Goal: Task Accomplishment & Management: Complete application form

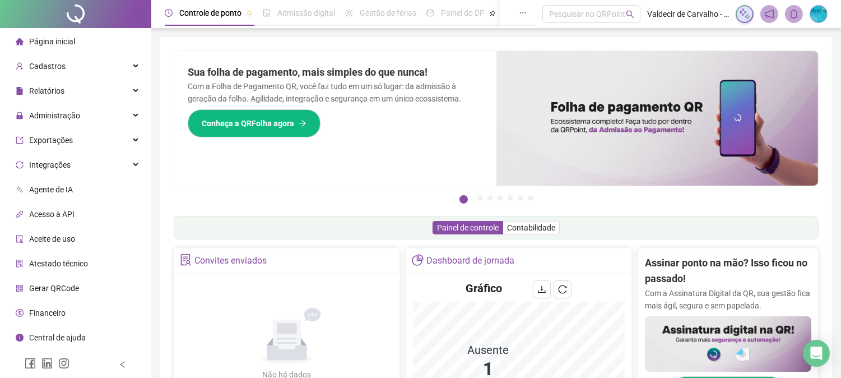
scroll to position [187, 0]
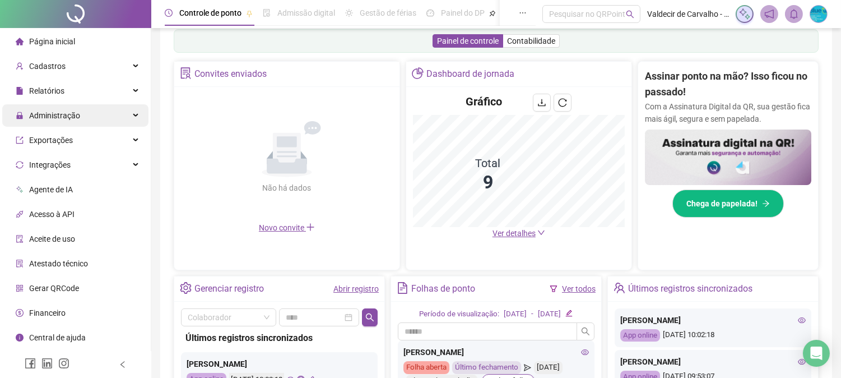
click at [69, 111] on span "Administração" at bounding box center [54, 115] width 51 height 9
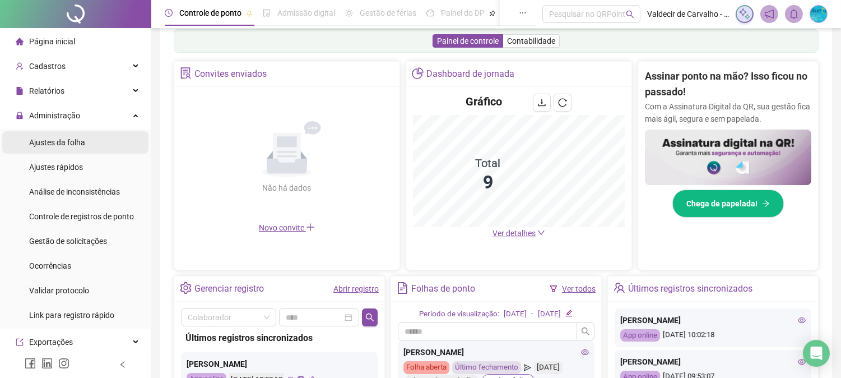
click at [70, 138] on span "Ajustes da folha" at bounding box center [57, 142] width 56 height 9
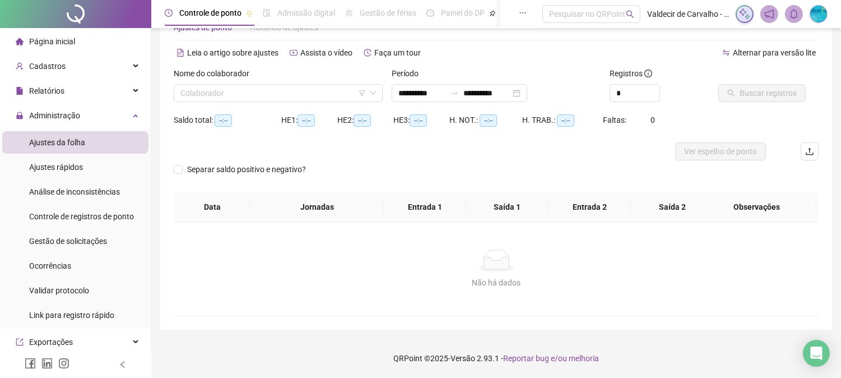
scroll to position [35, 0]
type input "**********"
click at [103, 43] on li "Página inicial" at bounding box center [75, 41] width 146 height 22
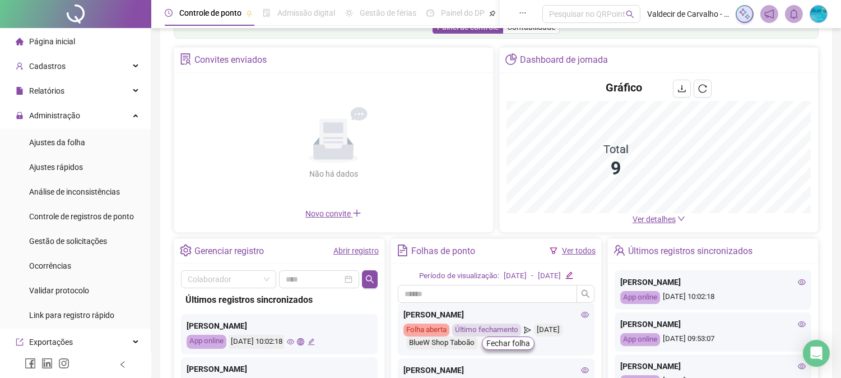
click at [663, 221] on span "Ver detalhes" at bounding box center [654, 219] width 43 height 9
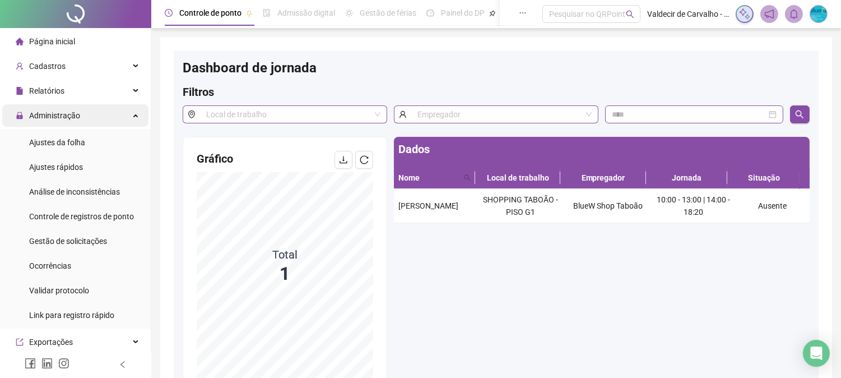
click at [51, 41] on span "Página inicial" at bounding box center [52, 41] width 46 height 9
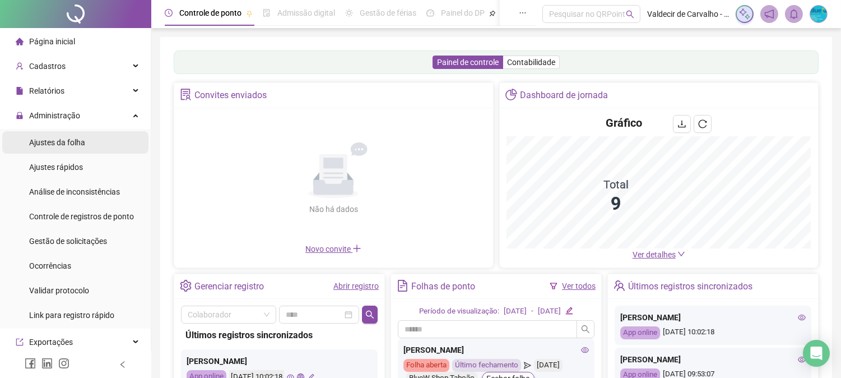
click at [62, 132] on div "Ajustes da folha" at bounding box center [57, 142] width 56 height 22
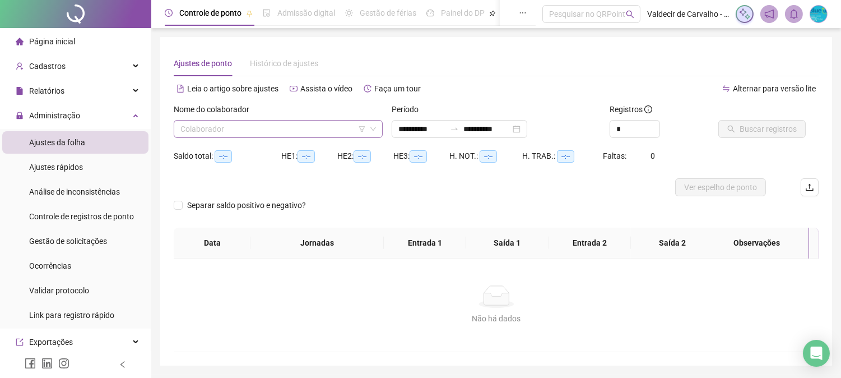
type input "**********"
click at [211, 135] on input "search" at bounding box center [273, 128] width 186 height 17
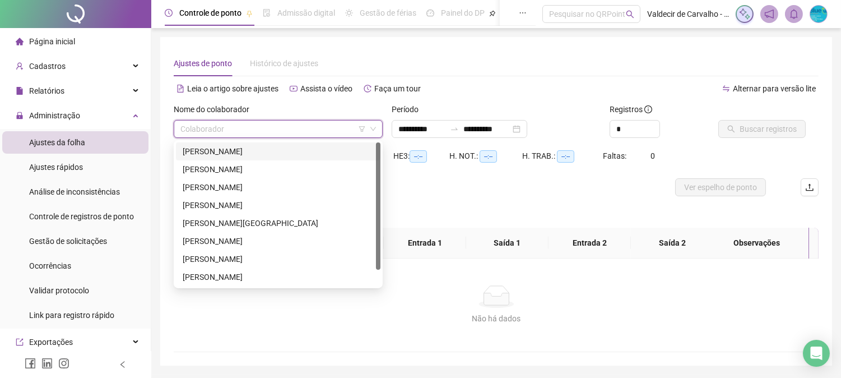
click at [446, 193] on div at bounding box center [416, 187] width 484 height 18
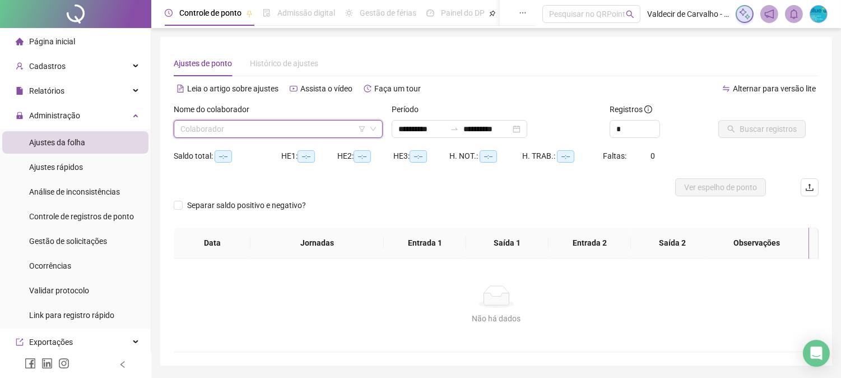
click at [293, 127] on input "search" at bounding box center [273, 128] width 186 height 17
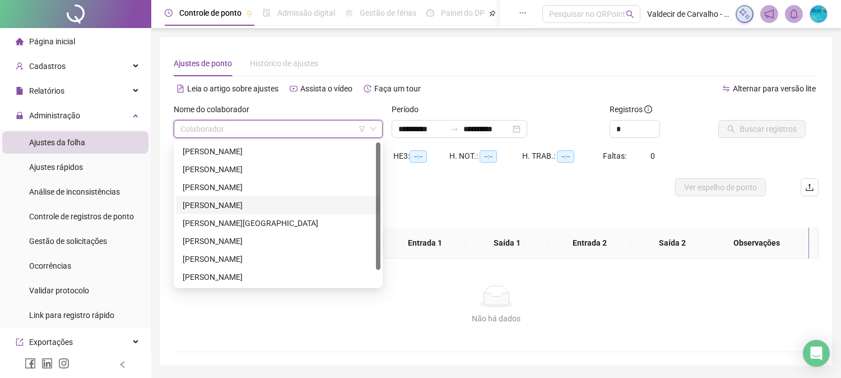
click at [426, 193] on div at bounding box center [416, 187] width 484 height 18
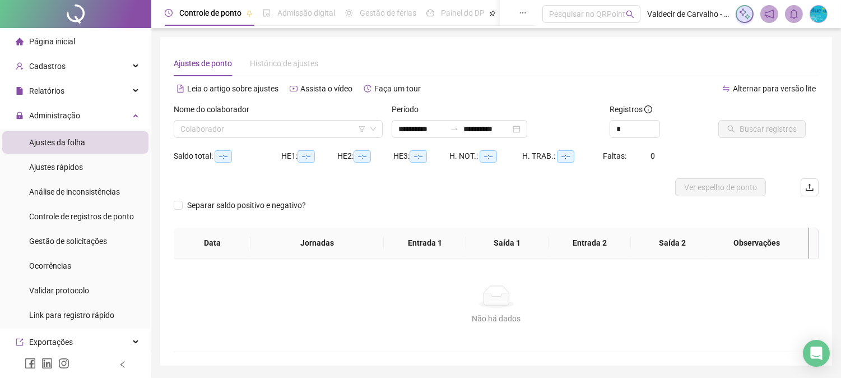
click at [506, 103] on div "Período" at bounding box center [496, 111] width 209 height 17
click at [479, 94] on div "Leia o artigo sobre ajustes Assista o vídeo Faça um tour" at bounding box center [335, 89] width 323 height 18
click at [538, 206] on div "Separar saldo positivo e negativo?" at bounding box center [496, 211] width 645 height 31
click at [550, 191] on div at bounding box center [416, 187] width 484 height 18
click at [371, 132] on icon "down" at bounding box center [373, 129] width 7 height 7
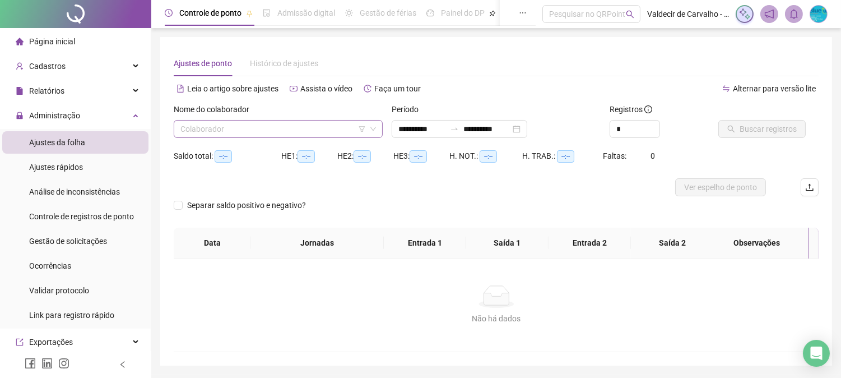
click at [371, 132] on icon "down" at bounding box center [373, 129] width 7 height 7
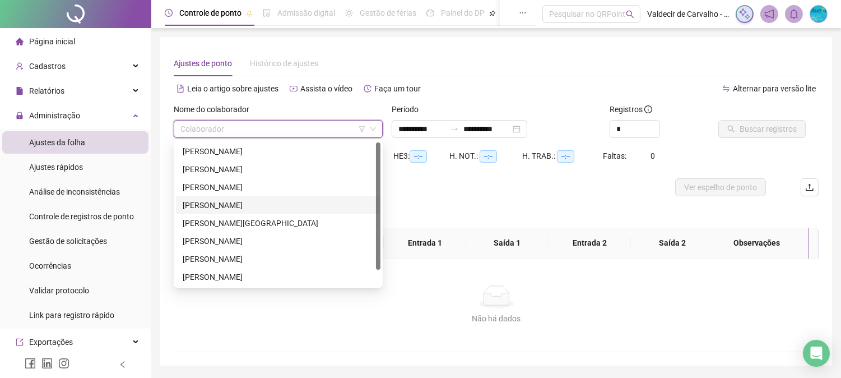
click at [305, 126] on input "search" at bounding box center [273, 128] width 186 height 17
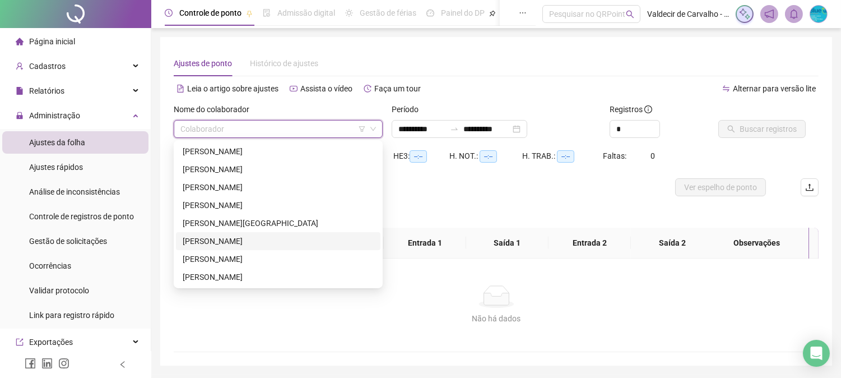
scroll to position [18, 0]
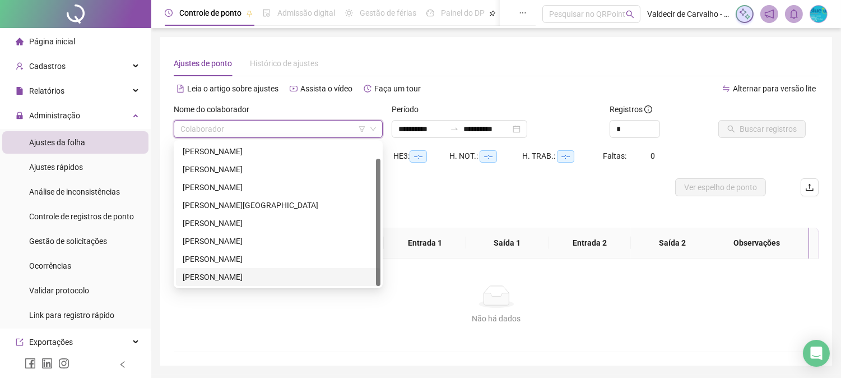
click at [233, 273] on div "[PERSON_NAME]" at bounding box center [278, 277] width 191 height 12
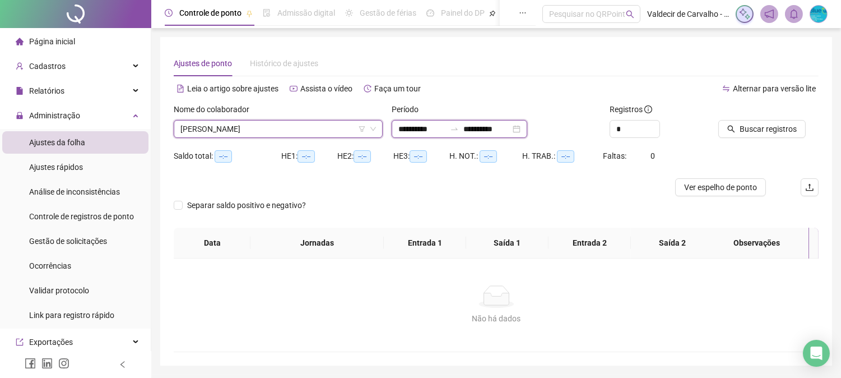
click at [446, 130] on input "**********" at bounding box center [421, 129] width 47 height 12
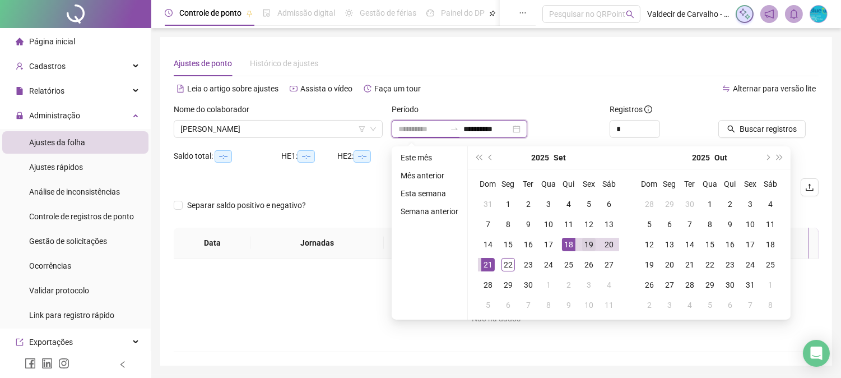
type input "**********"
click at [591, 242] on div "19" at bounding box center [588, 244] width 13 height 13
type input "**********"
click at [511, 266] on div "22" at bounding box center [508, 264] width 13 height 13
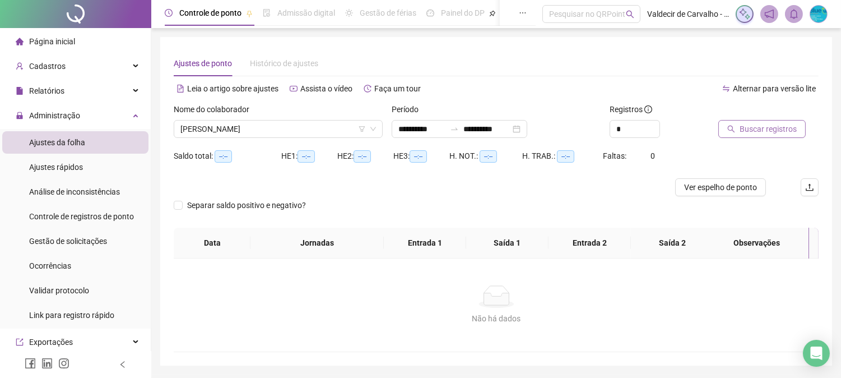
click at [735, 126] on icon "search" at bounding box center [731, 129] width 8 height 8
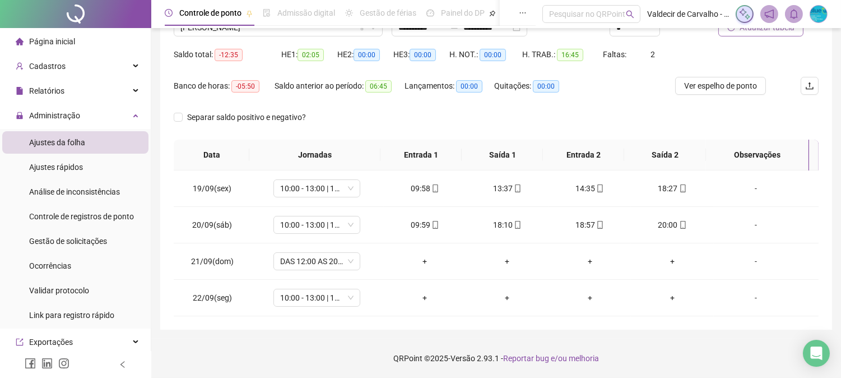
scroll to position [39, 0]
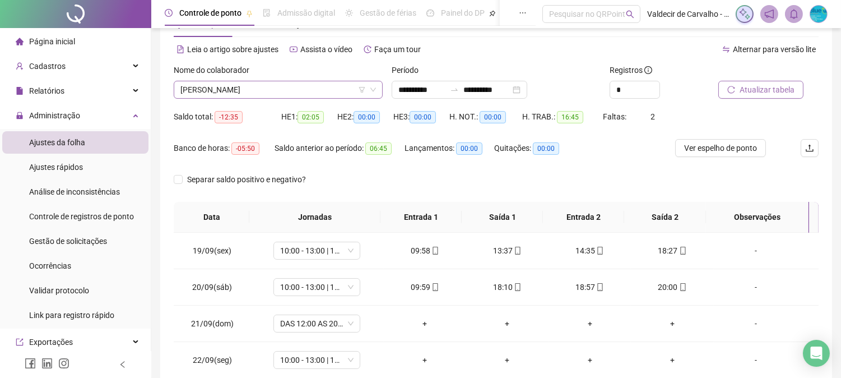
click at [242, 86] on span "[PERSON_NAME]" at bounding box center [278, 89] width 196 height 17
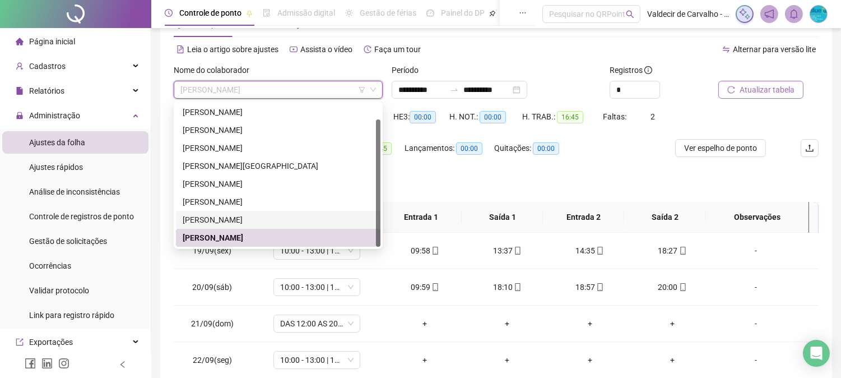
click at [239, 214] on div "[PERSON_NAME]" at bounding box center [278, 220] width 191 height 12
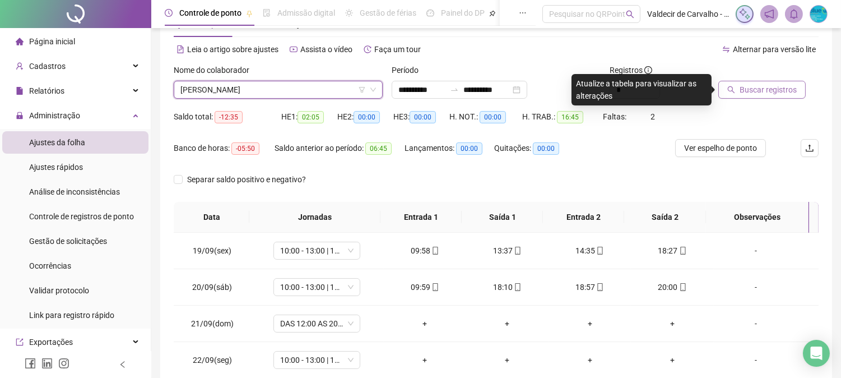
click at [740, 94] on span "Buscar registros" at bounding box center [768, 90] width 57 height 12
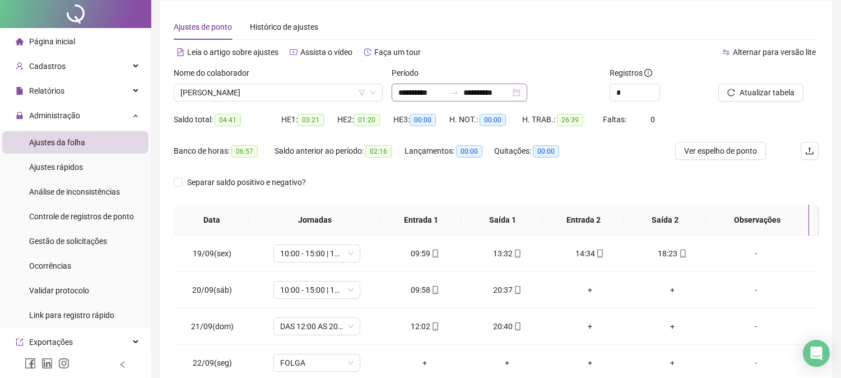
scroll to position [0, 0]
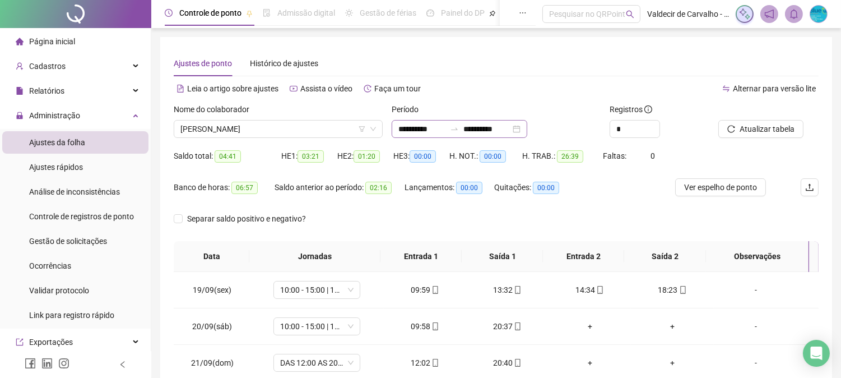
click at [463, 127] on div at bounding box center [455, 128] width 18 height 9
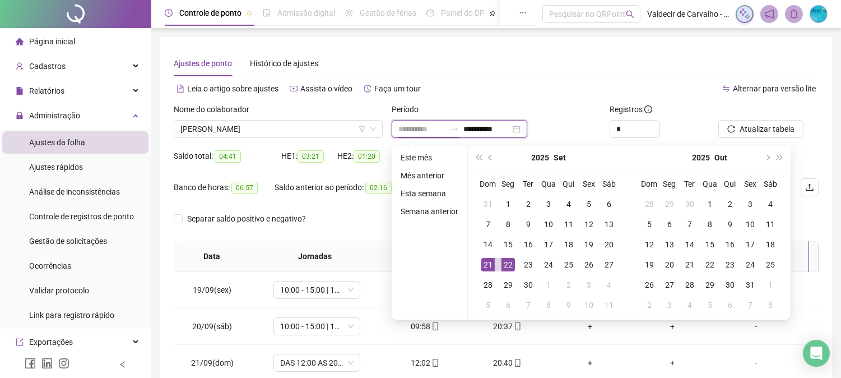
type input "**********"
click at [490, 262] on div "21" at bounding box center [487, 264] width 13 height 13
click at [490, 262] on th "Saída 1" at bounding box center [502, 256] width 81 height 31
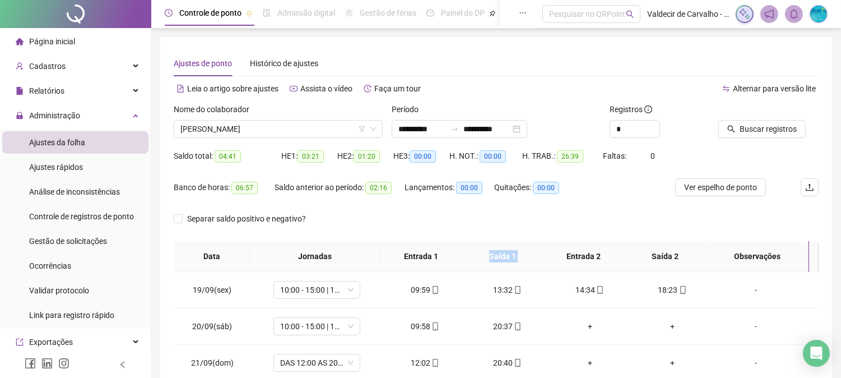
type input "**********"
click at [335, 131] on span "[PERSON_NAME]" at bounding box center [278, 128] width 196 height 17
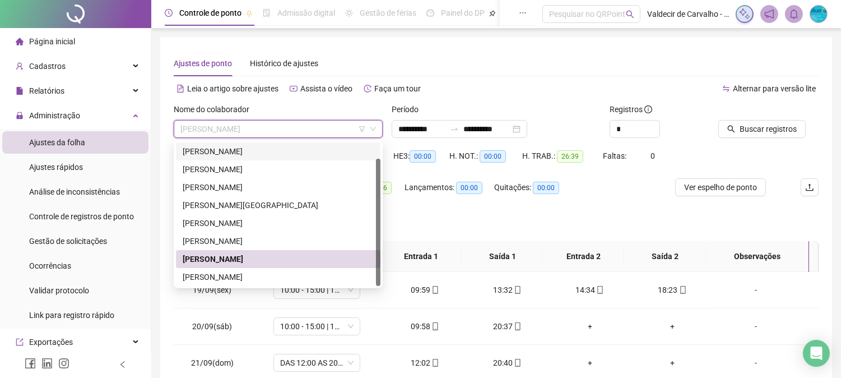
click at [321, 147] on div "[PERSON_NAME]" at bounding box center [278, 151] width 191 height 12
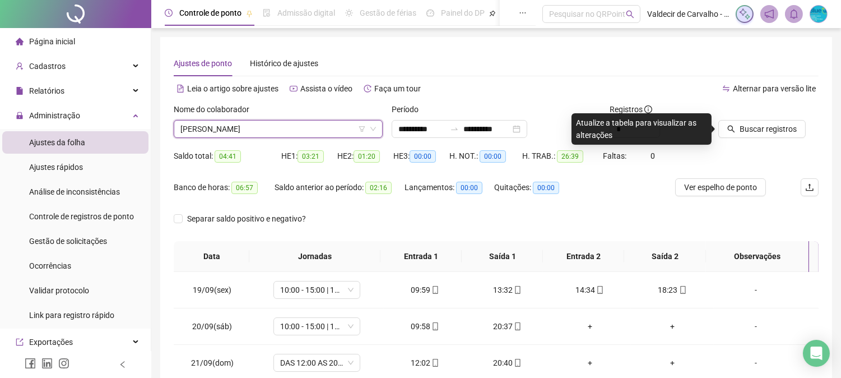
click at [320, 128] on span "[PERSON_NAME]" at bounding box center [278, 128] width 196 height 17
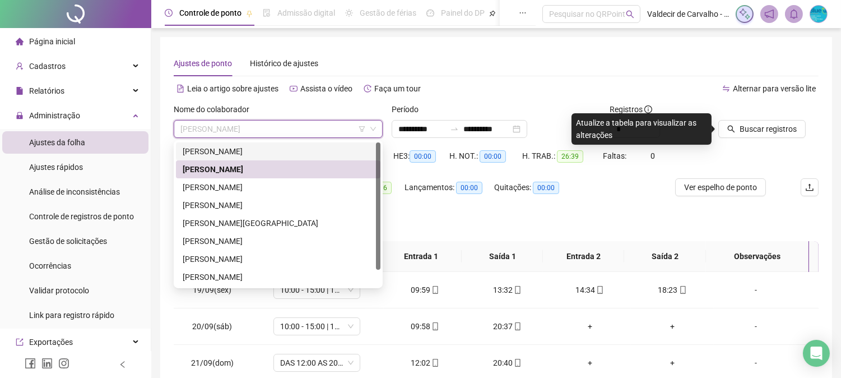
click at [313, 148] on div "[PERSON_NAME]" at bounding box center [278, 151] width 191 height 12
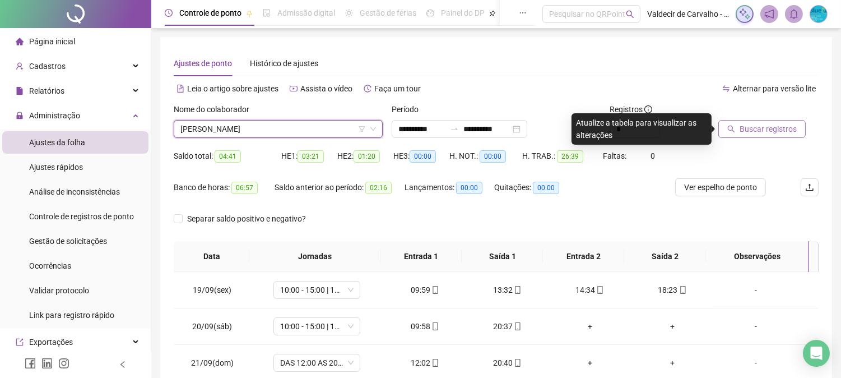
click at [775, 126] on span "Buscar registros" at bounding box center [768, 129] width 57 height 12
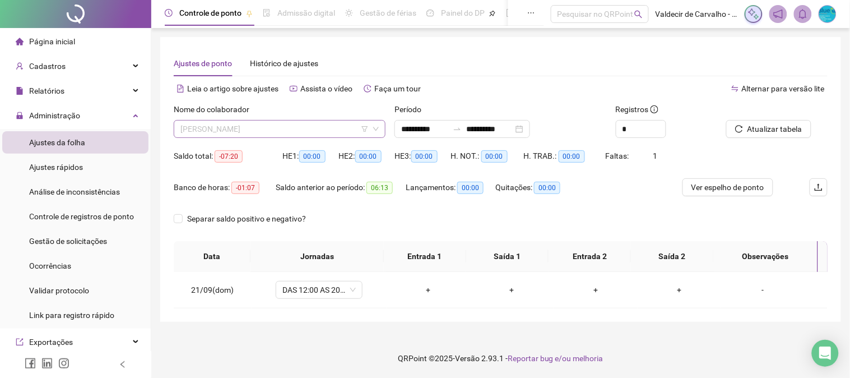
click at [325, 122] on span "[PERSON_NAME]" at bounding box center [279, 128] width 198 height 17
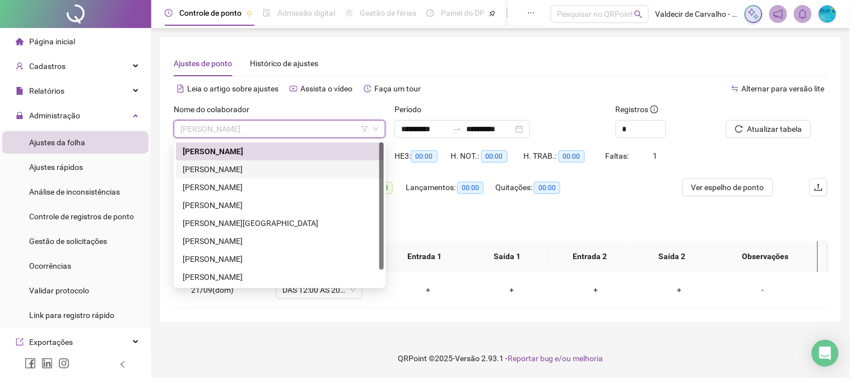
click at [322, 165] on div "[PERSON_NAME]" at bounding box center [280, 169] width 194 height 12
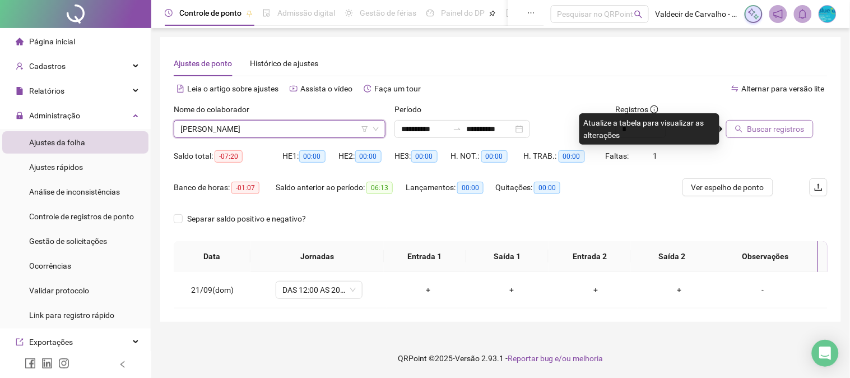
click at [778, 131] on span "Buscar registros" at bounding box center [776, 129] width 57 height 12
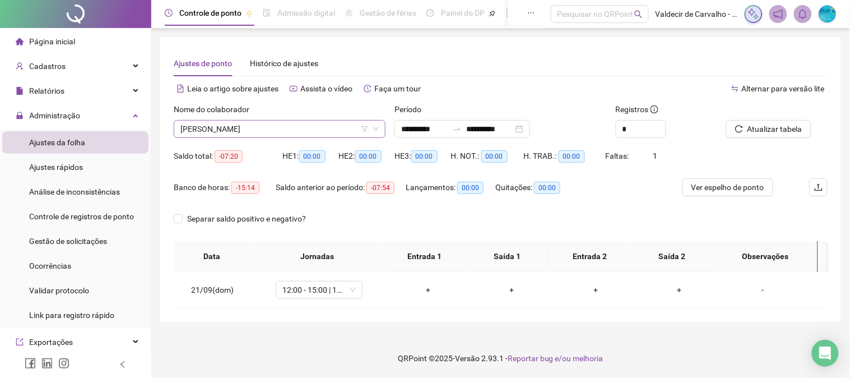
click at [285, 128] on span "[PERSON_NAME]" at bounding box center [279, 128] width 198 height 17
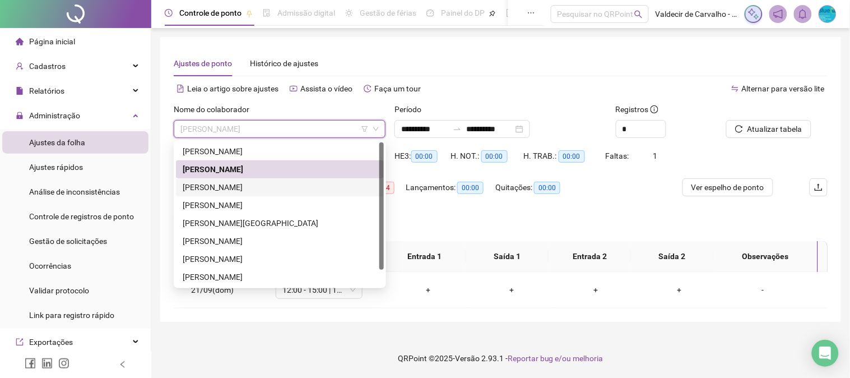
click at [219, 180] on div "[PERSON_NAME]" at bounding box center [280, 187] width 208 height 18
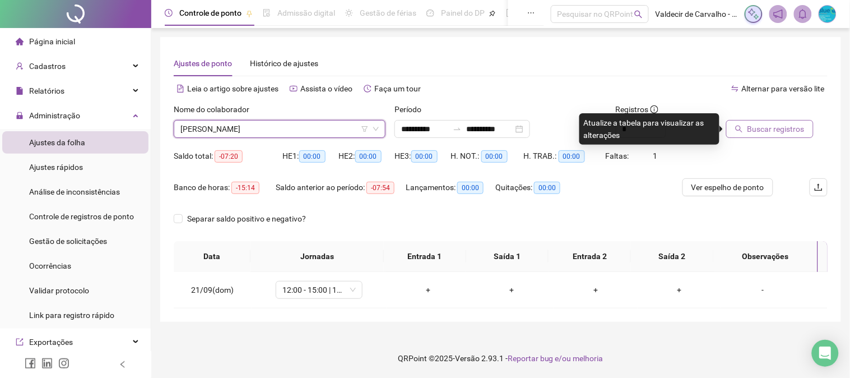
click at [755, 130] on span "Buscar registros" at bounding box center [776, 129] width 57 height 12
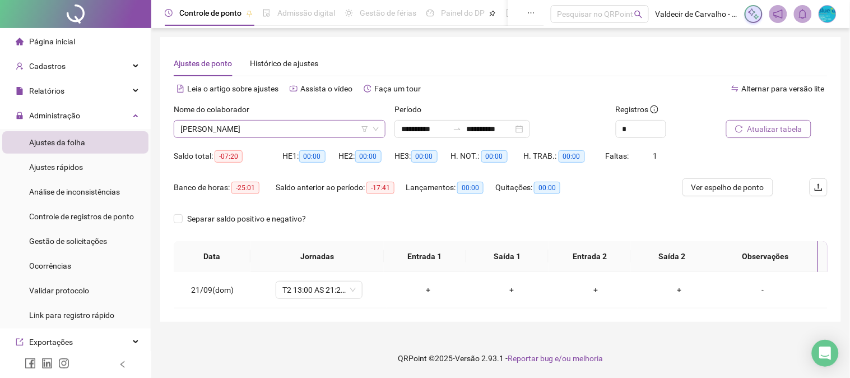
click at [310, 133] on span "[PERSON_NAME]" at bounding box center [279, 128] width 198 height 17
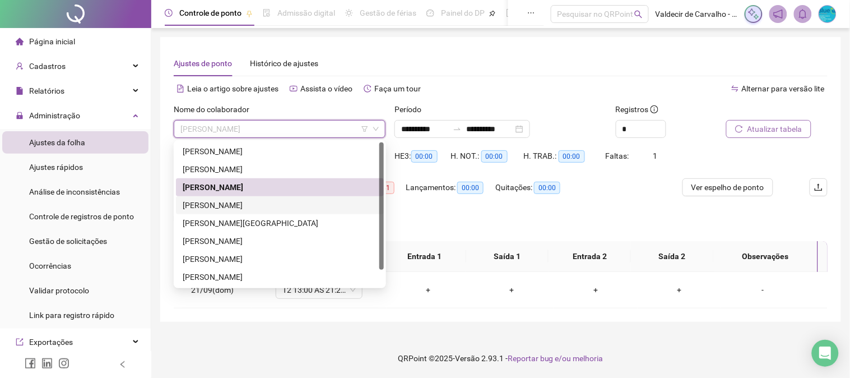
click at [299, 200] on div "[PERSON_NAME]" at bounding box center [280, 205] width 194 height 12
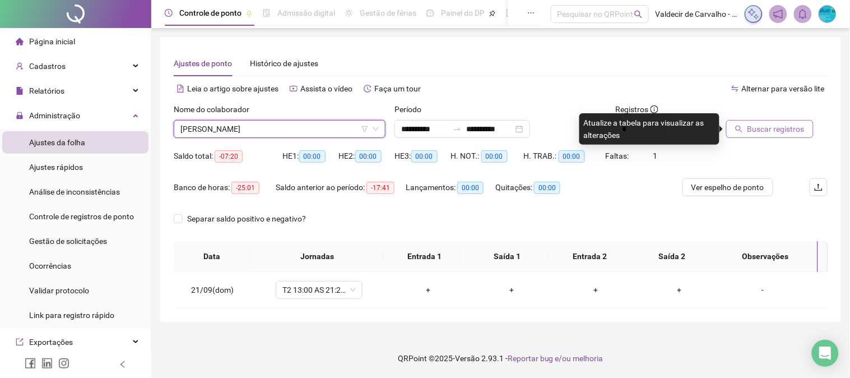
click at [768, 129] on span "Buscar registros" at bounding box center [776, 129] width 57 height 12
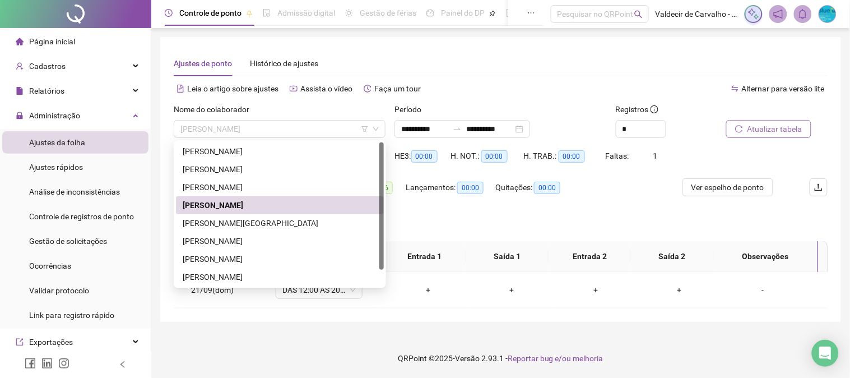
drag, startPoint x: 320, startPoint y: 127, endPoint x: 317, endPoint y: 171, distance: 44.4
click at [321, 127] on span "[PERSON_NAME]" at bounding box center [279, 128] width 198 height 17
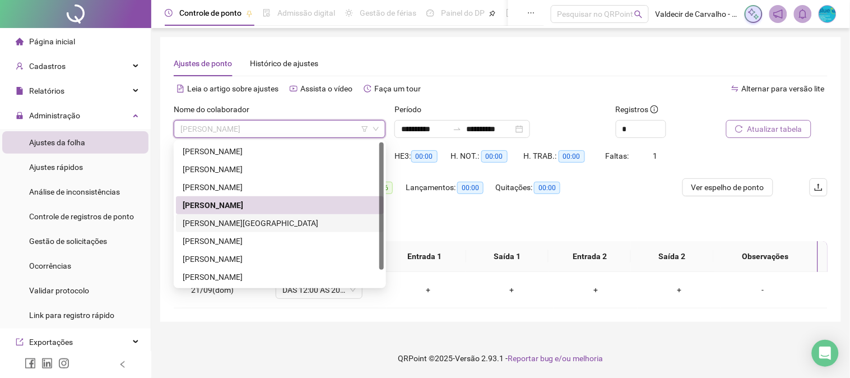
click at [324, 219] on div "[PERSON_NAME][GEOGRAPHIC_DATA]" at bounding box center [280, 223] width 194 height 12
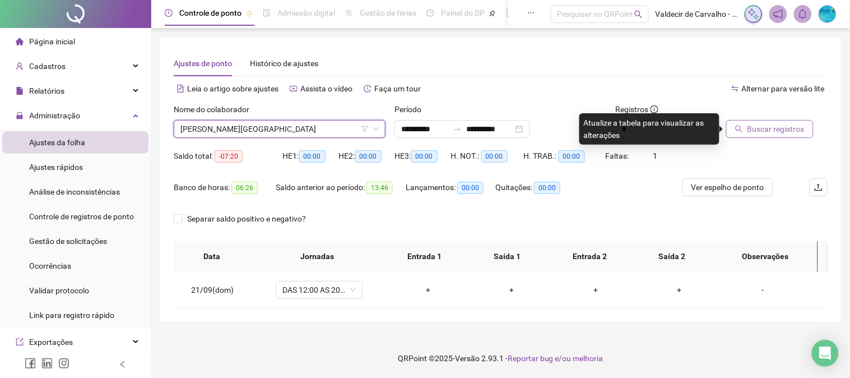
click at [731, 127] on button "Buscar registros" at bounding box center [769, 129] width 87 height 18
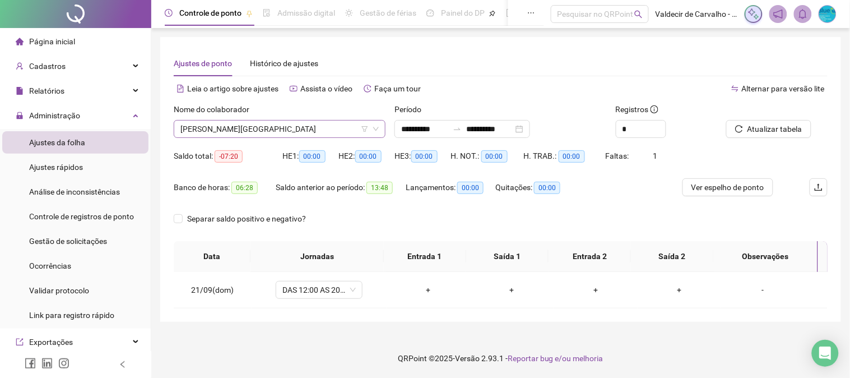
click at [294, 127] on span "[PERSON_NAME][GEOGRAPHIC_DATA]" at bounding box center [279, 128] width 198 height 17
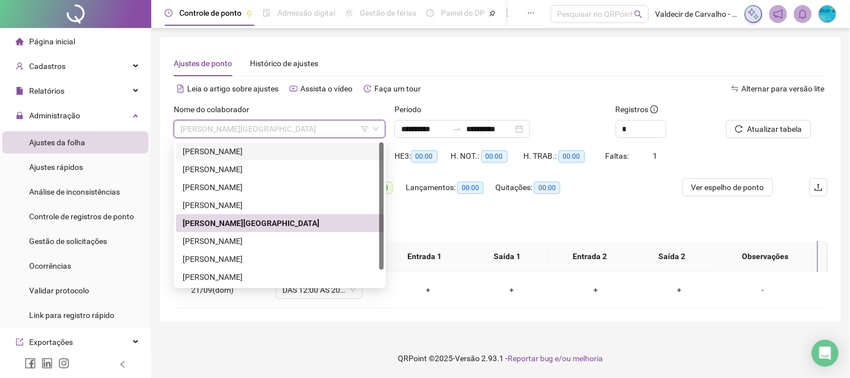
click at [310, 158] on div "[PERSON_NAME]" at bounding box center [280, 151] width 208 height 18
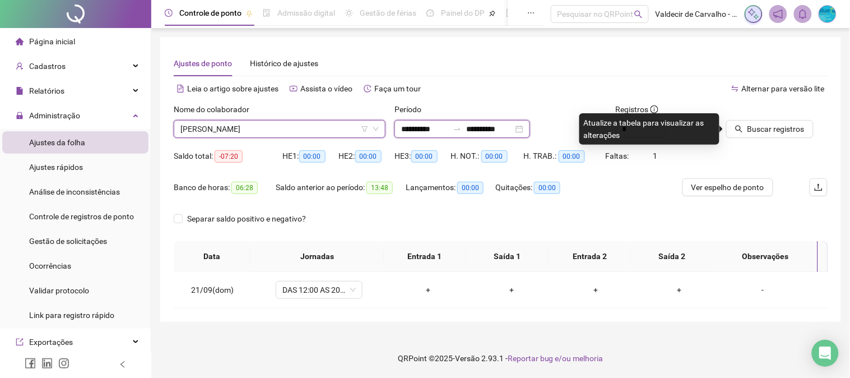
click at [424, 131] on input "**********" at bounding box center [424, 129] width 47 height 12
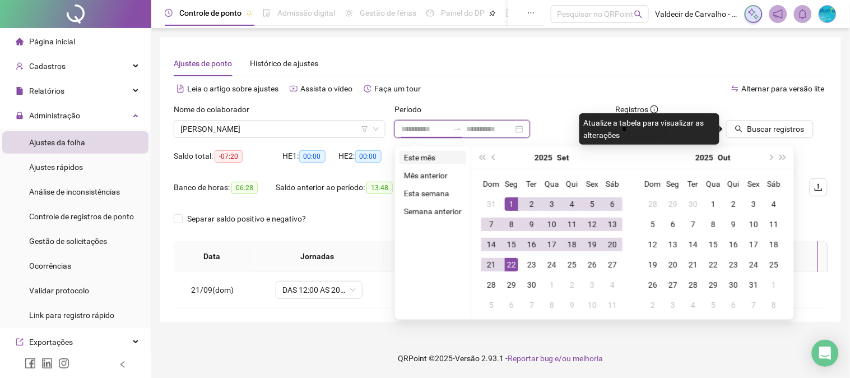
type input "**********"
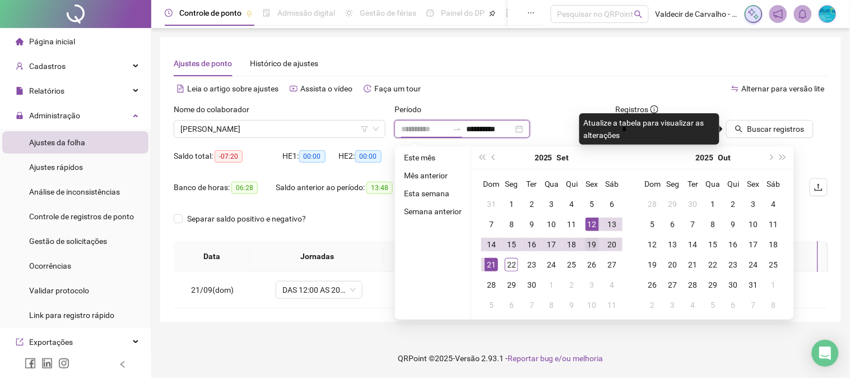
type input "**********"
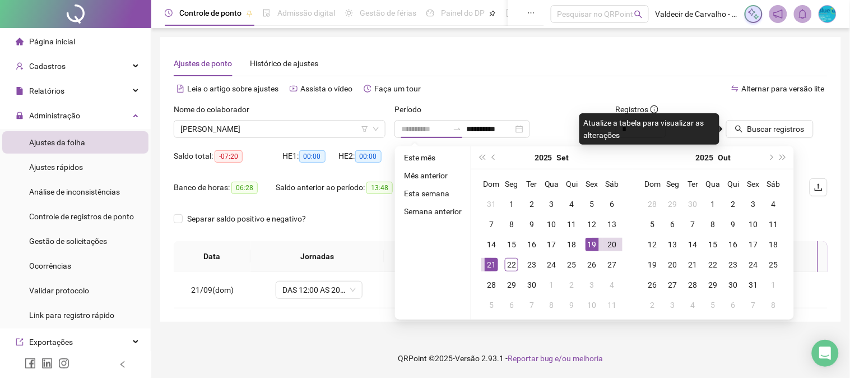
click at [587, 245] on div "19" at bounding box center [592, 244] width 13 height 13
type input "**********"
drag, startPoint x: 491, startPoint y: 265, endPoint x: 494, endPoint y: 351, distance: 86.4
click at [491, 266] on div "21" at bounding box center [491, 264] width 13 height 13
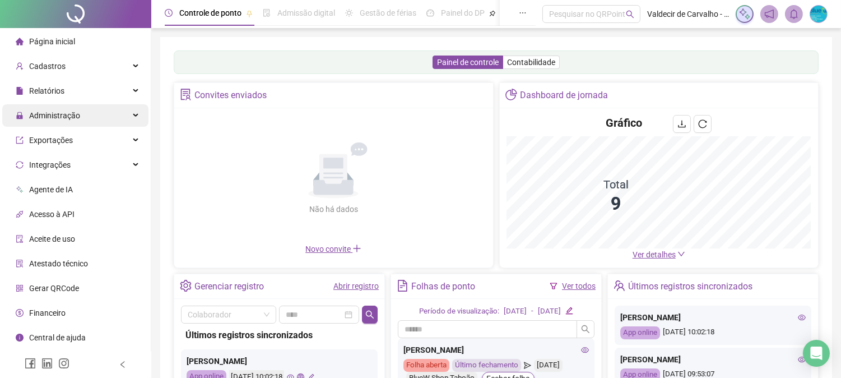
drag, startPoint x: 64, startPoint y: 114, endPoint x: 82, endPoint y: 118, distance: 18.2
click at [65, 114] on span "Administração" at bounding box center [54, 115] width 51 height 9
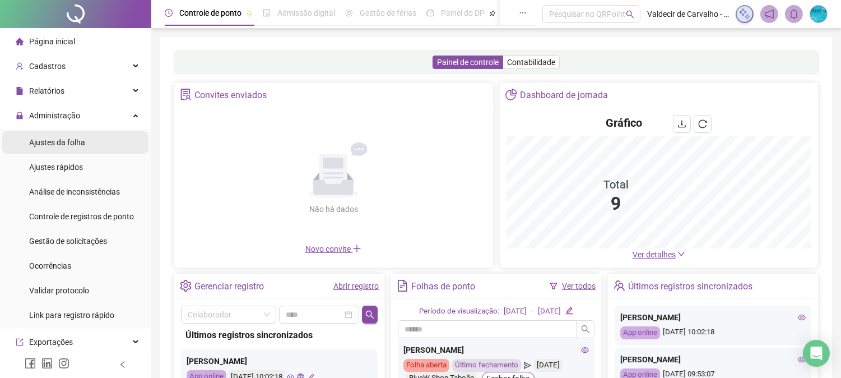
click at [89, 138] on li "Ajustes da folha" at bounding box center [75, 142] width 146 height 22
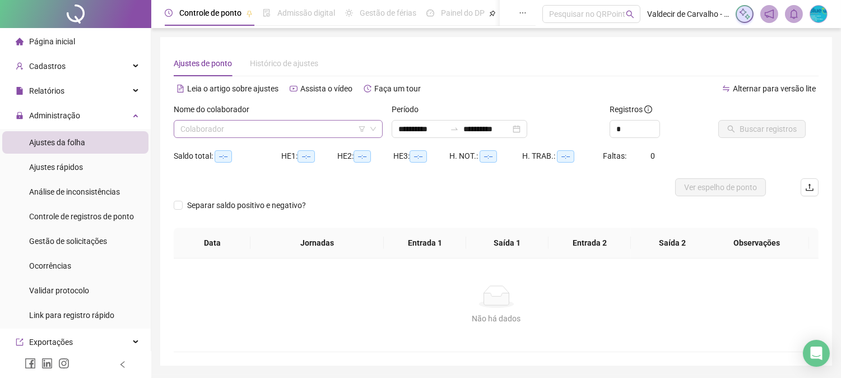
click at [310, 130] on input "search" at bounding box center [273, 128] width 186 height 17
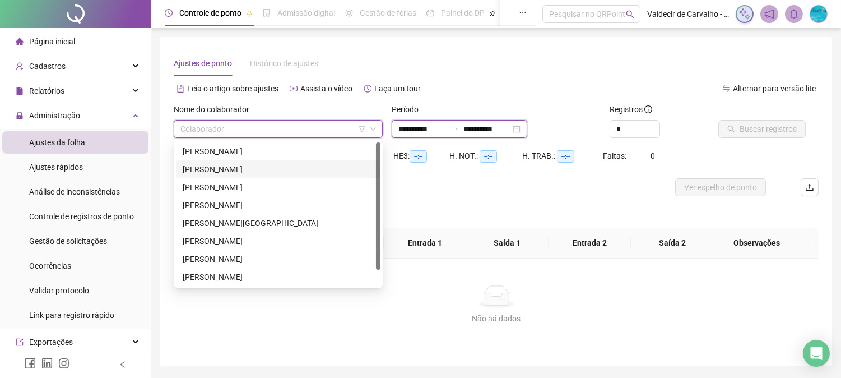
drag, startPoint x: 433, startPoint y: 124, endPoint x: 430, endPoint y: 136, distance: 12.2
click at [433, 125] on input "**********" at bounding box center [421, 129] width 47 height 12
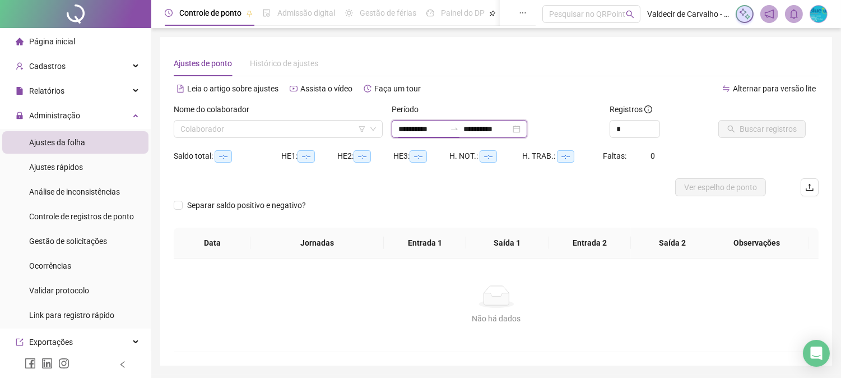
type input "**********"
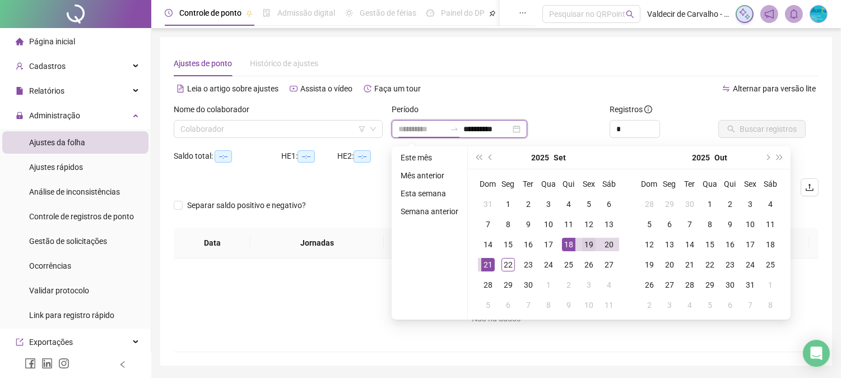
type input "**********"
click at [586, 245] on div "19" at bounding box center [588, 244] width 13 height 13
type input "**********"
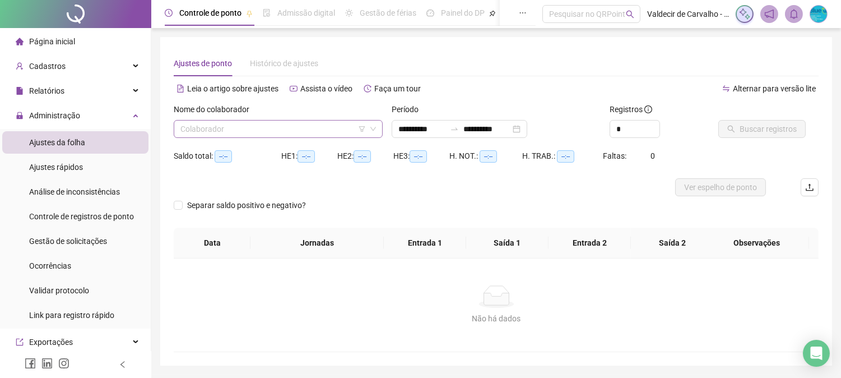
click at [332, 126] on input "search" at bounding box center [273, 128] width 186 height 17
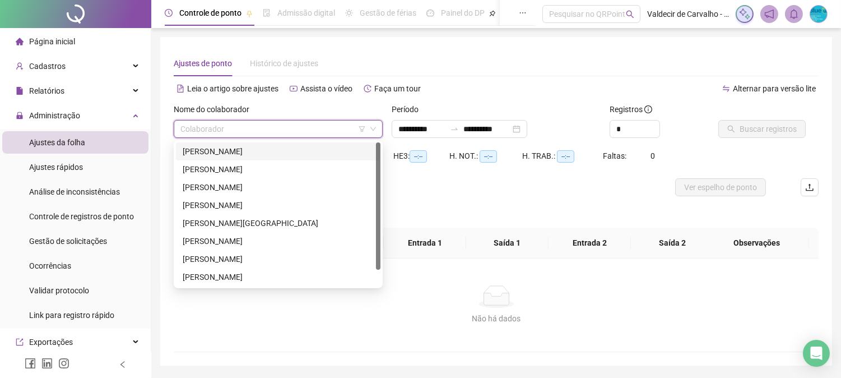
click at [314, 149] on div "[PERSON_NAME]" at bounding box center [278, 151] width 191 height 12
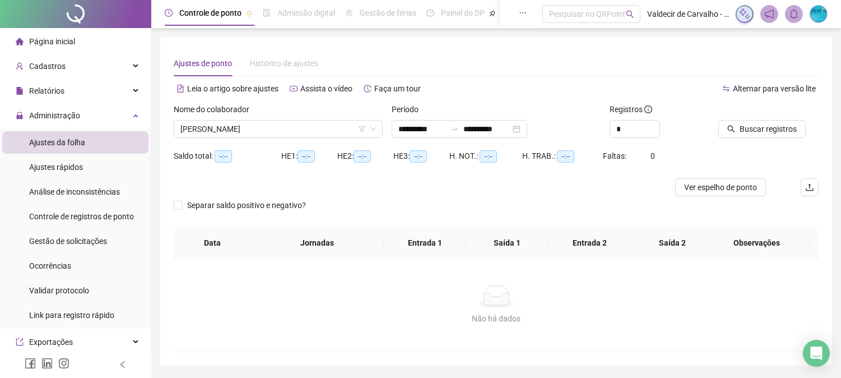
click at [749, 118] on div at bounding box center [754, 111] width 72 height 17
click at [741, 128] on span "Buscar registros" at bounding box center [768, 129] width 57 height 12
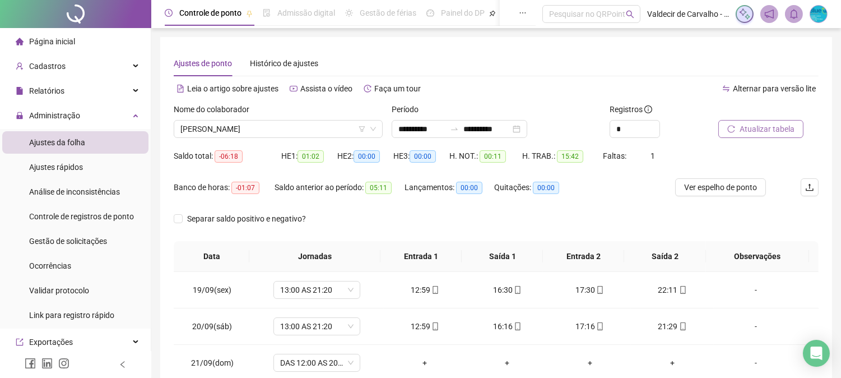
scroll to position [64, 0]
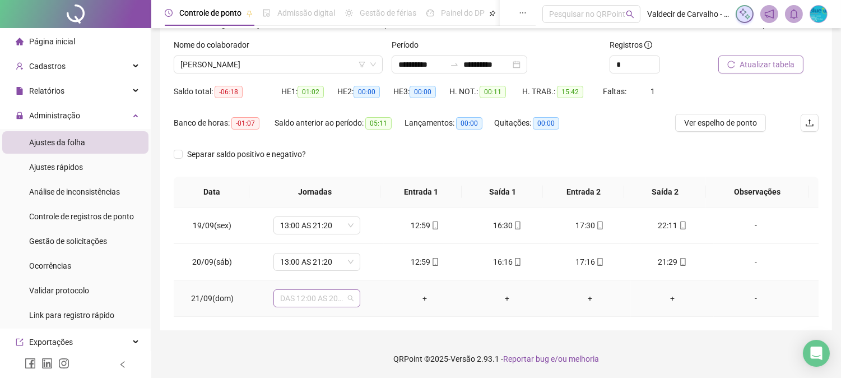
click at [295, 300] on span "DAS 12:00 AS 20:20" at bounding box center [316, 298] width 73 height 17
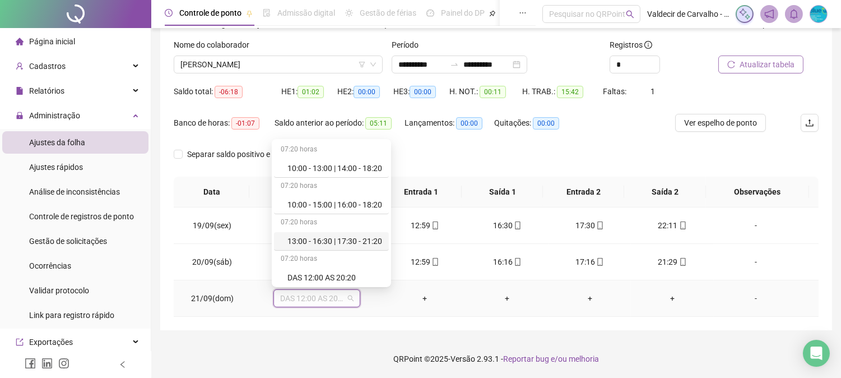
scroll to position [185, 0]
click at [328, 203] on div "Folga" at bounding box center [335, 202] width 95 height 12
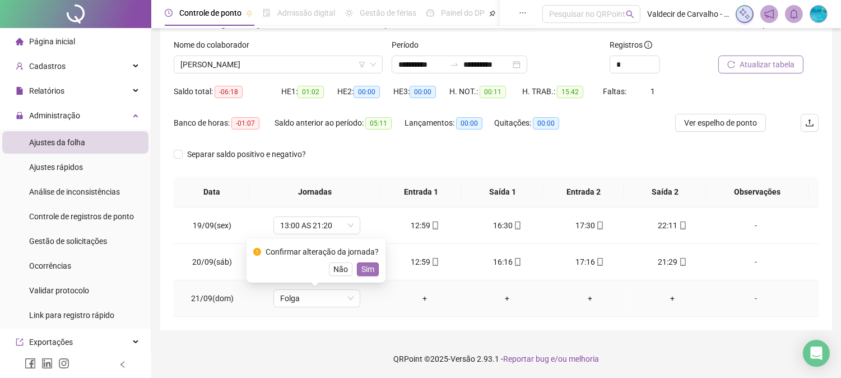
click at [363, 267] on span "Sim" at bounding box center [367, 269] width 13 height 12
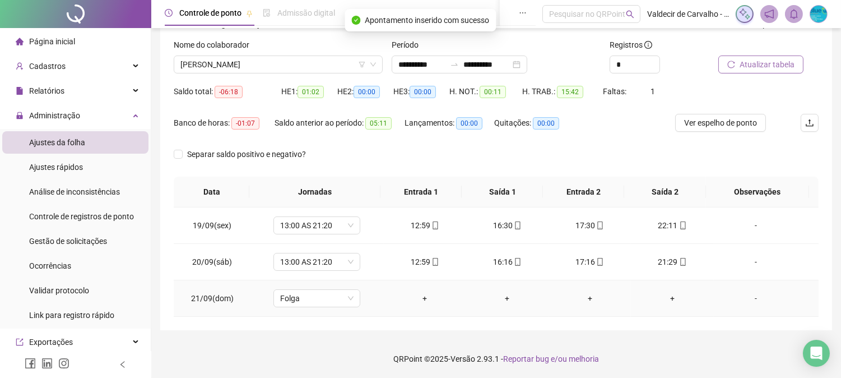
click at [736, 296] on div "-" at bounding box center [756, 298] width 66 height 12
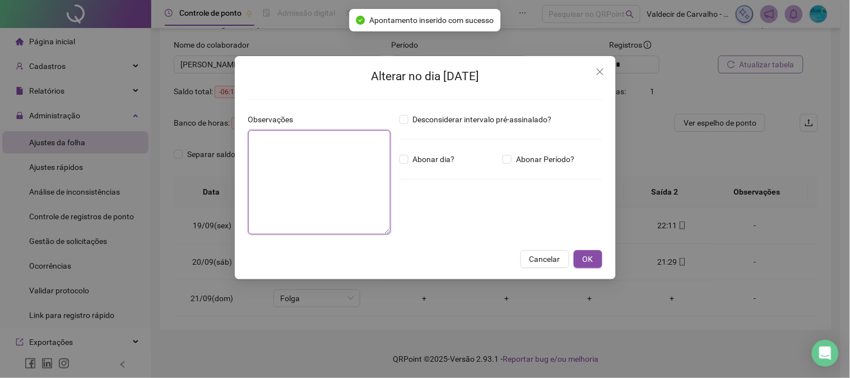
click at [293, 133] on textarea at bounding box center [319, 182] width 142 height 104
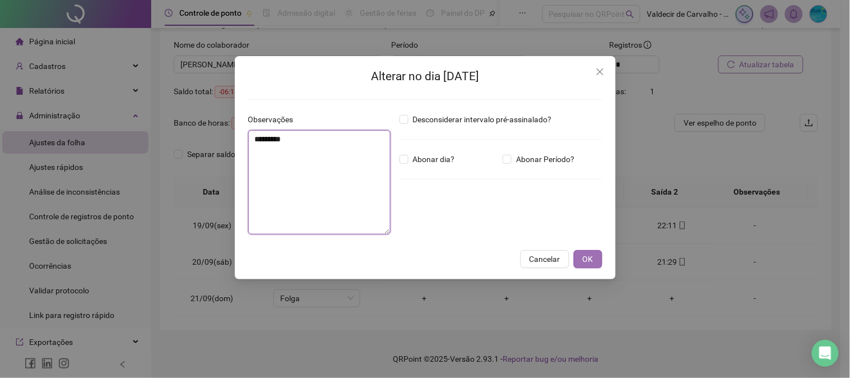
type textarea "*********"
click at [585, 255] on span "OK" at bounding box center [588, 259] width 11 height 12
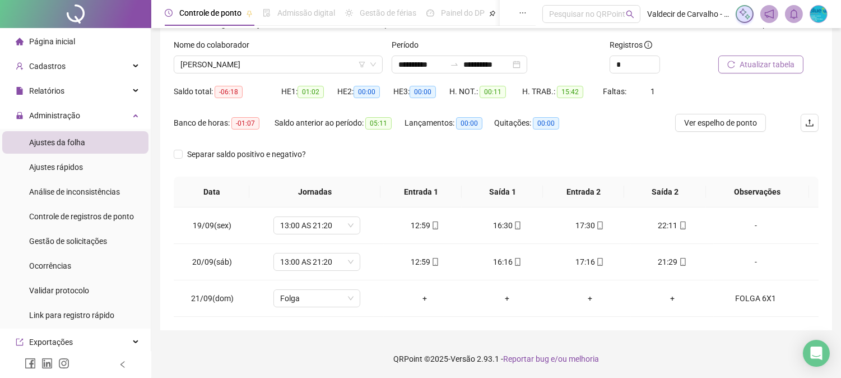
click at [724, 63] on button "Atualizar tabela" at bounding box center [760, 64] width 85 height 18
click at [314, 73] on div "[PERSON_NAME]" at bounding box center [278, 64] width 209 height 18
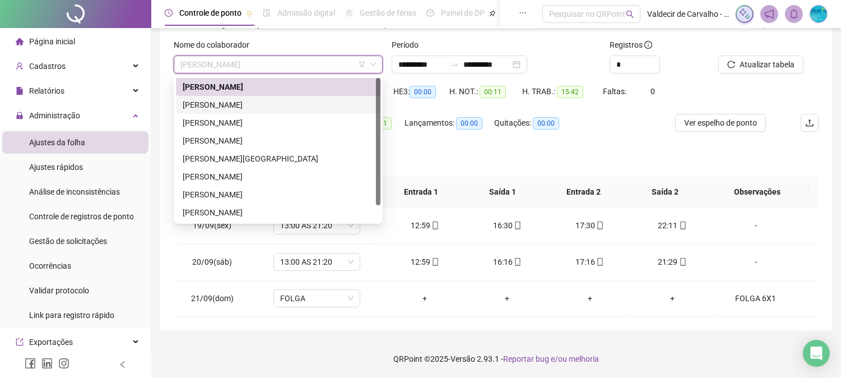
click at [284, 104] on div "[PERSON_NAME]" at bounding box center [278, 105] width 191 height 12
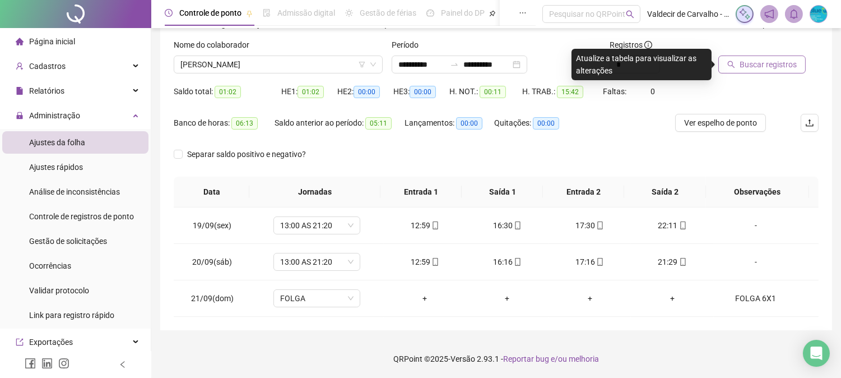
click at [760, 68] on span "Buscar registros" at bounding box center [768, 64] width 57 height 12
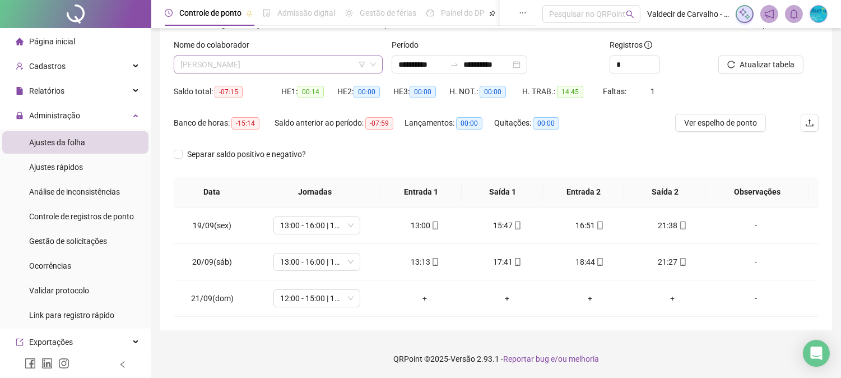
click at [303, 66] on span "[PERSON_NAME]" at bounding box center [278, 64] width 196 height 17
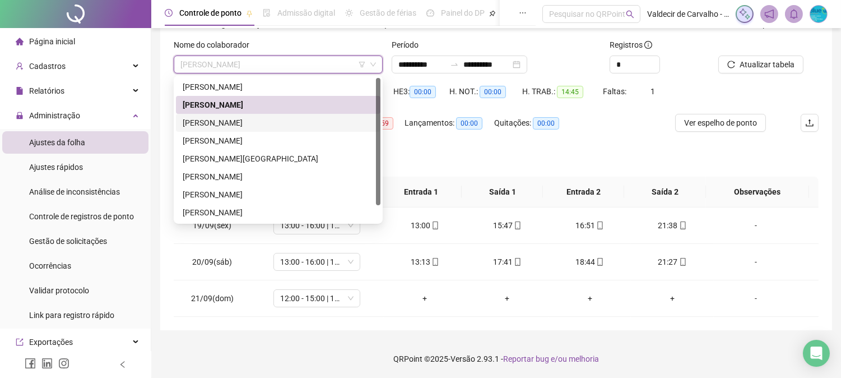
click at [299, 124] on div "[PERSON_NAME]" at bounding box center [278, 123] width 191 height 12
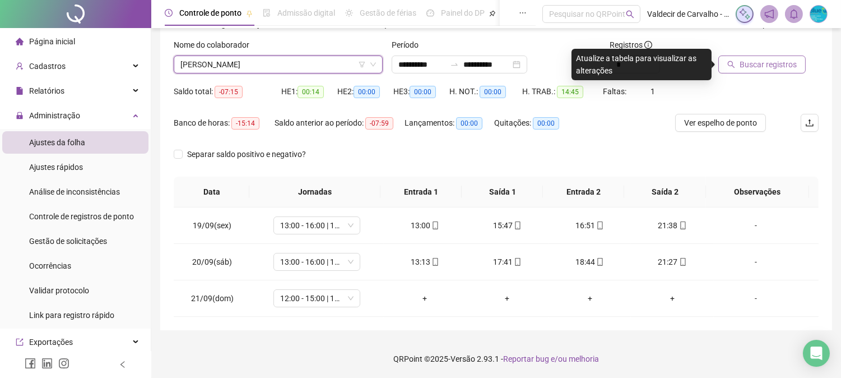
click at [732, 61] on icon "search" at bounding box center [731, 65] width 8 height 8
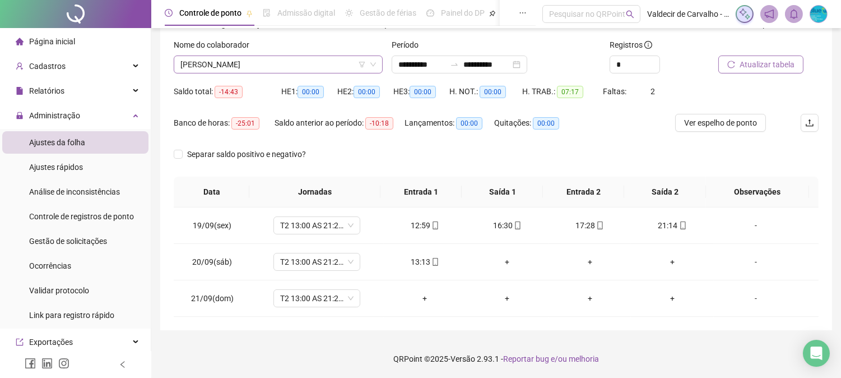
click at [325, 65] on span "[PERSON_NAME]" at bounding box center [278, 64] width 196 height 17
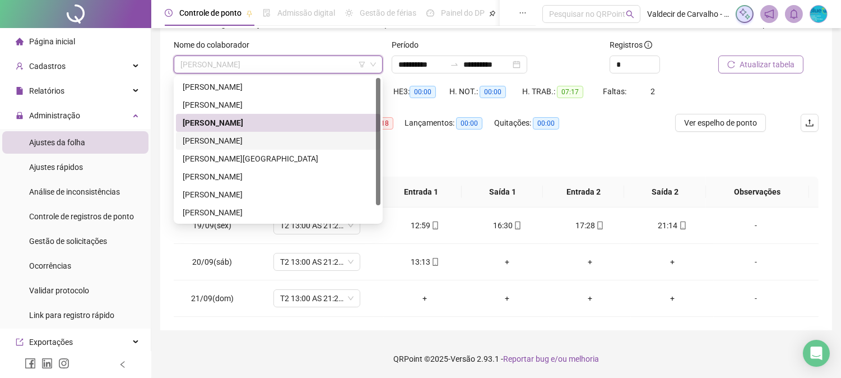
click at [301, 137] on div "[PERSON_NAME]" at bounding box center [278, 141] width 191 height 12
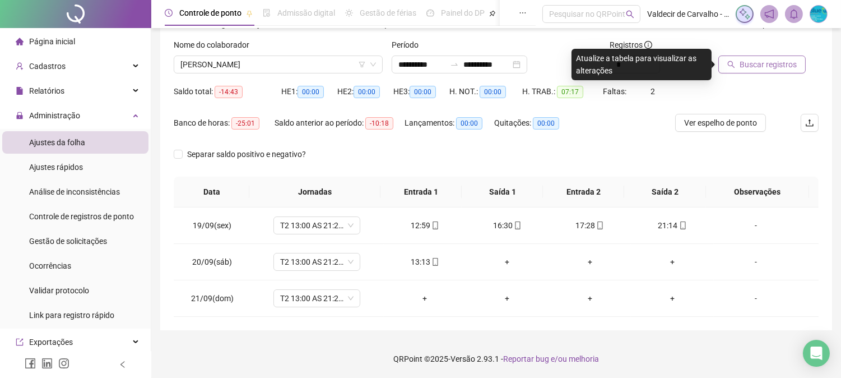
click at [746, 60] on span "Buscar registros" at bounding box center [768, 64] width 57 height 12
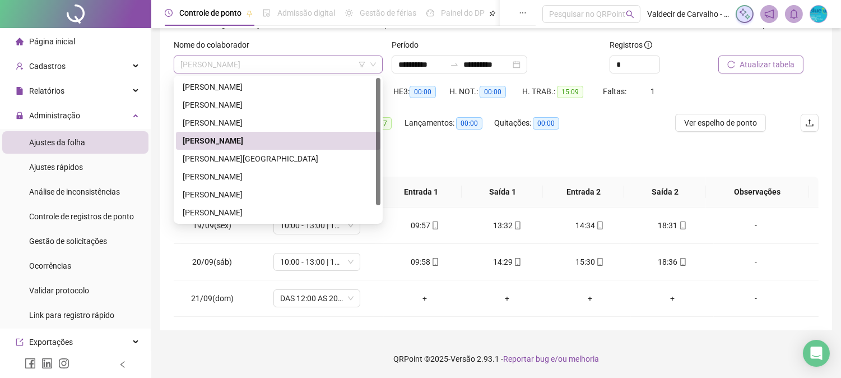
click at [321, 68] on span "[PERSON_NAME]" at bounding box center [278, 64] width 196 height 17
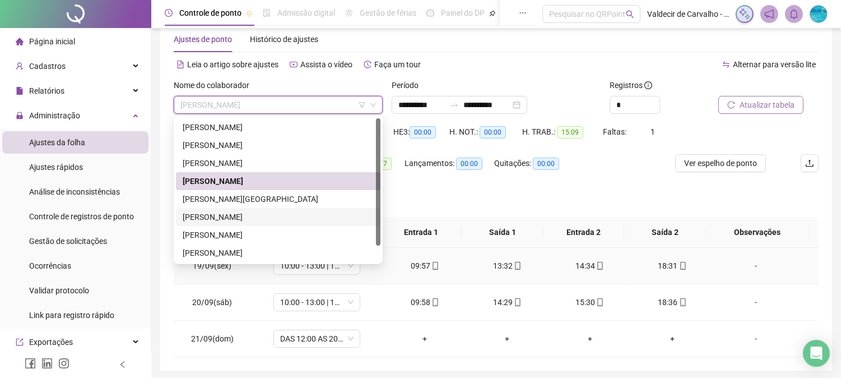
scroll to position [2, 0]
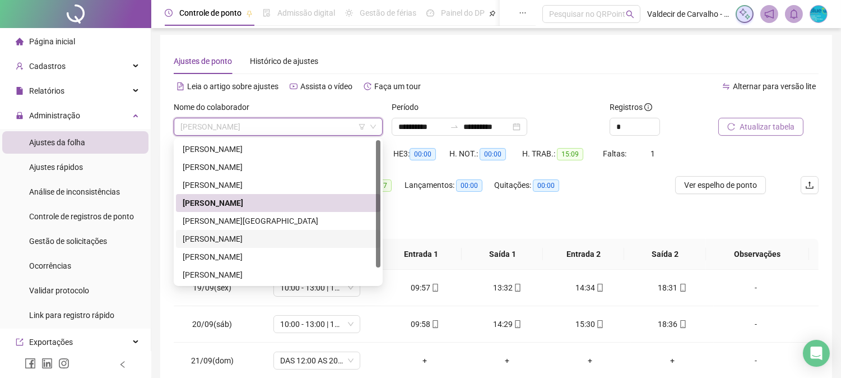
click at [463, 227] on div "Separar saldo positivo e negativo?" at bounding box center [496, 222] width 645 height 31
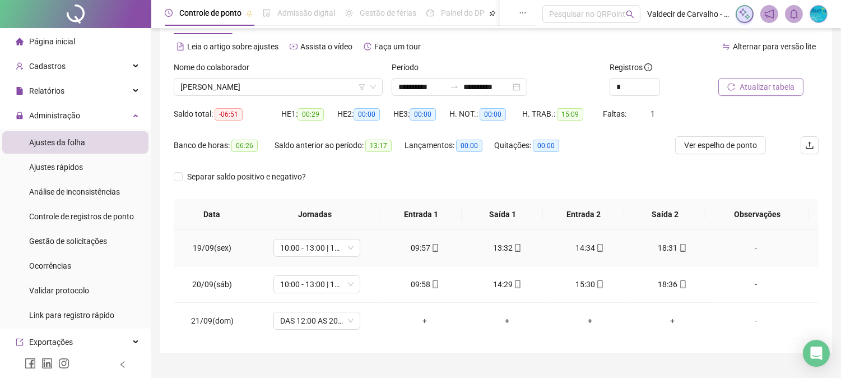
scroll to position [64, 0]
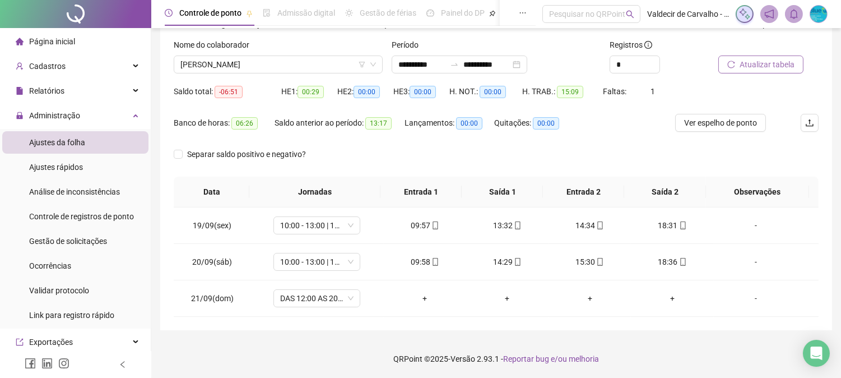
click at [314, 53] on div "Nome do colaborador" at bounding box center [278, 47] width 209 height 17
click at [308, 66] on span "[PERSON_NAME]" at bounding box center [278, 64] width 196 height 17
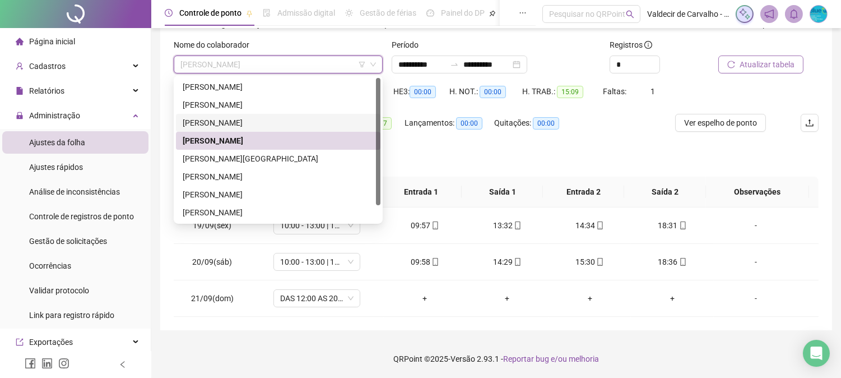
click at [293, 119] on div "[PERSON_NAME]" at bounding box center [278, 123] width 191 height 12
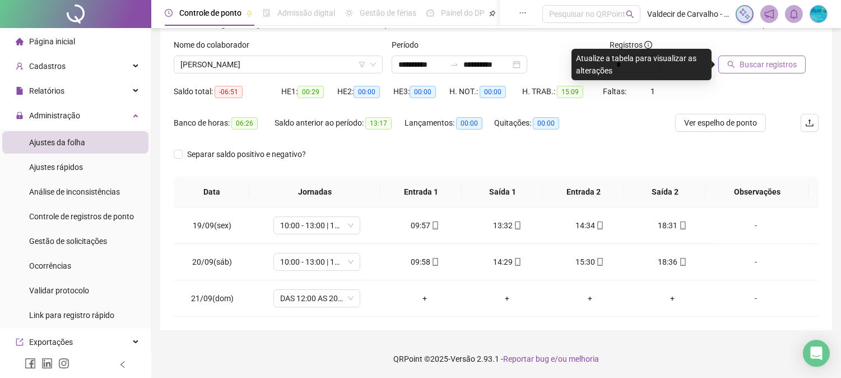
click at [746, 66] on span "Buscar registros" at bounding box center [768, 64] width 57 height 12
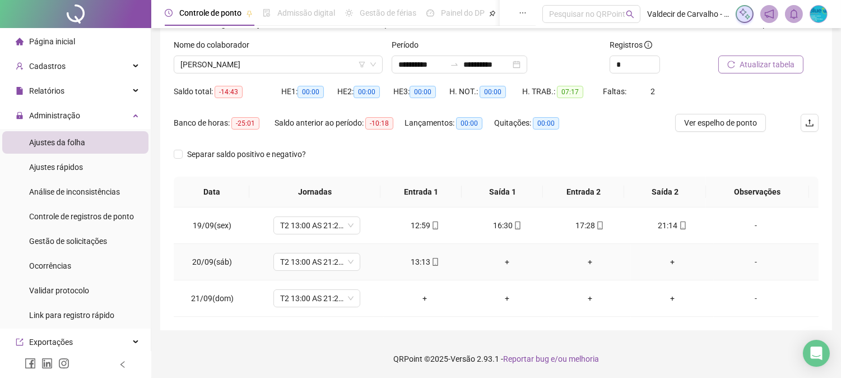
click at [491, 257] on div "+" at bounding box center [507, 262] width 64 height 12
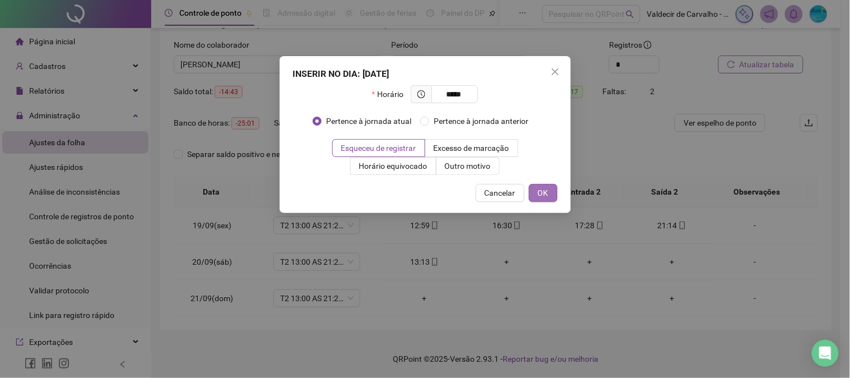
type input "*****"
click at [539, 185] on button "OK" at bounding box center [543, 193] width 29 height 18
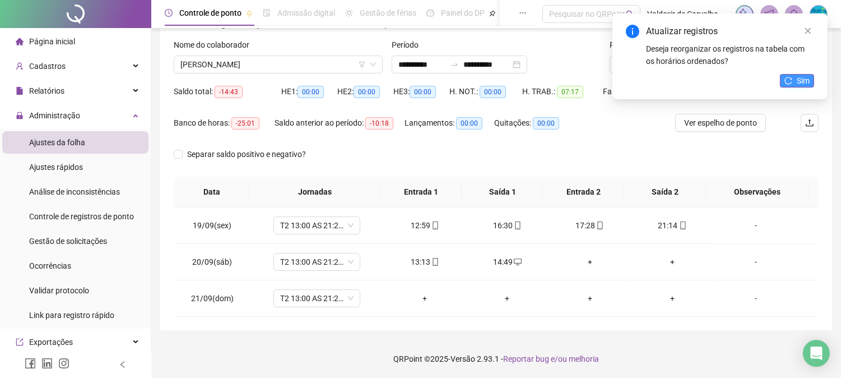
click at [796, 75] on button "Sim" at bounding box center [797, 80] width 34 height 13
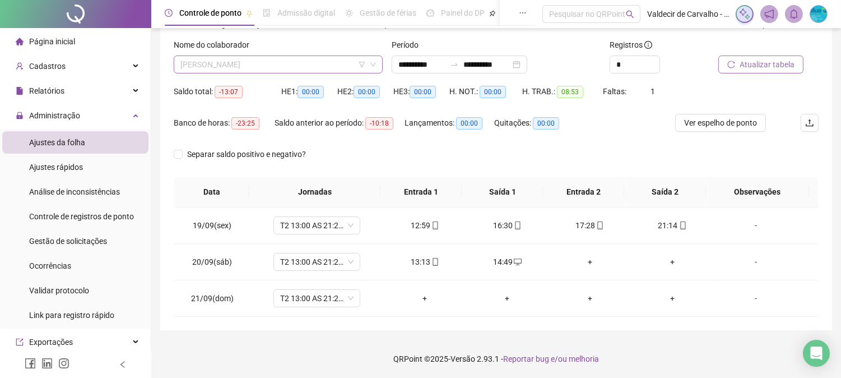
click at [319, 68] on span "[PERSON_NAME]" at bounding box center [278, 64] width 196 height 17
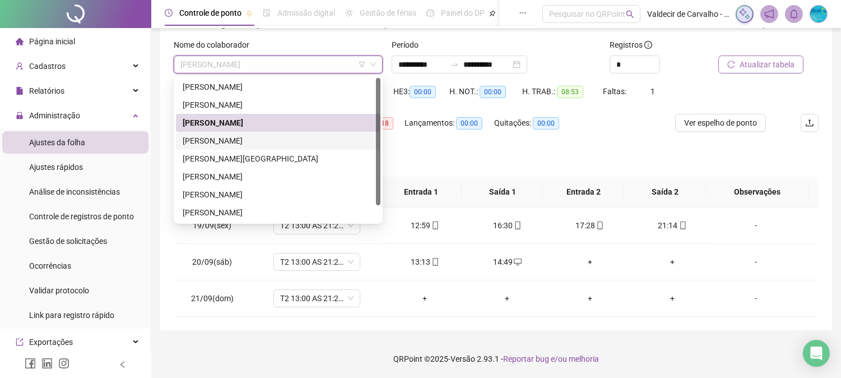
click at [290, 141] on div "[PERSON_NAME]" at bounding box center [278, 141] width 191 height 12
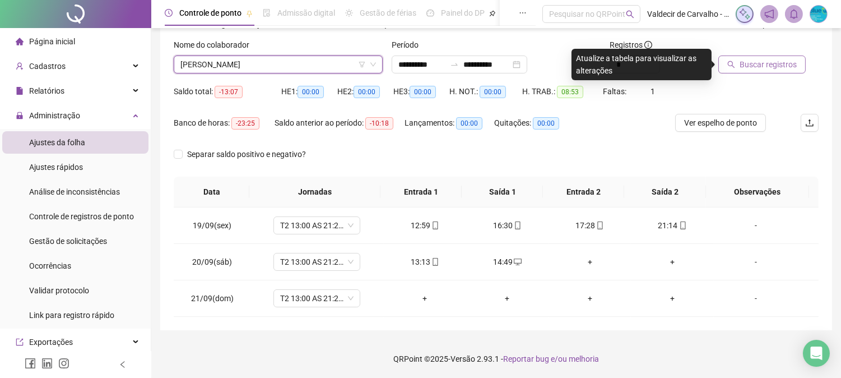
click at [771, 63] on span "Buscar registros" at bounding box center [768, 64] width 57 height 12
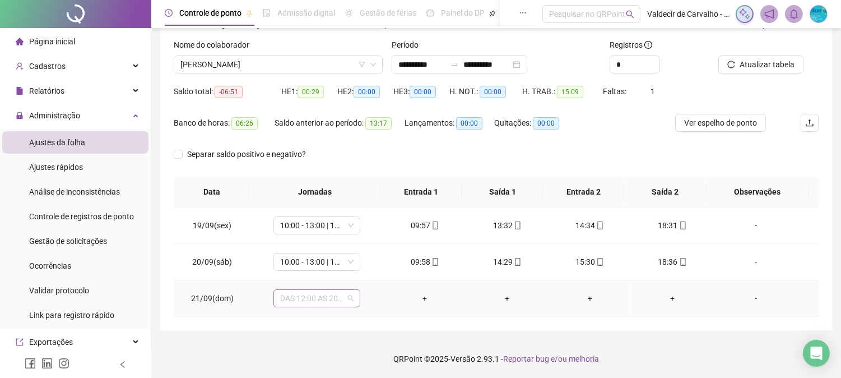
click at [323, 301] on span "DAS 12:00 AS 20:20" at bounding box center [316, 298] width 73 height 17
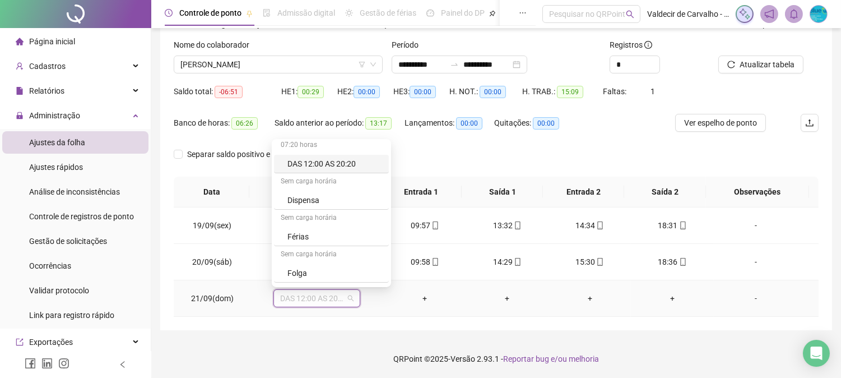
scroll to position [185, 0]
click at [341, 203] on div "Folga" at bounding box center [335, 202] width 95 height 12
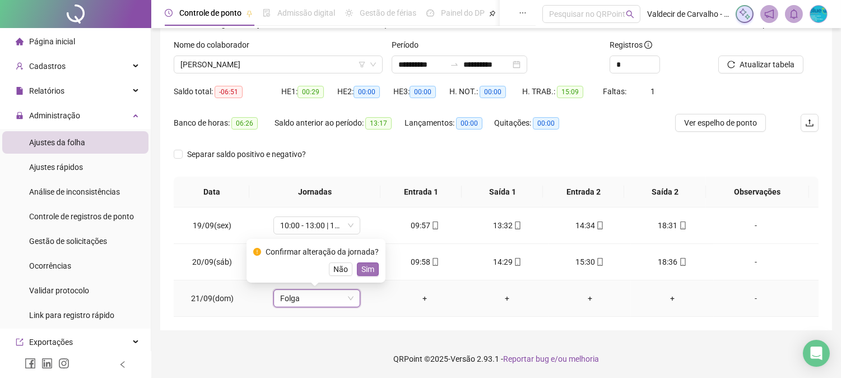
click at [367, 266] on span "Sim" at bounding box center [367, 269] width 13 height 12
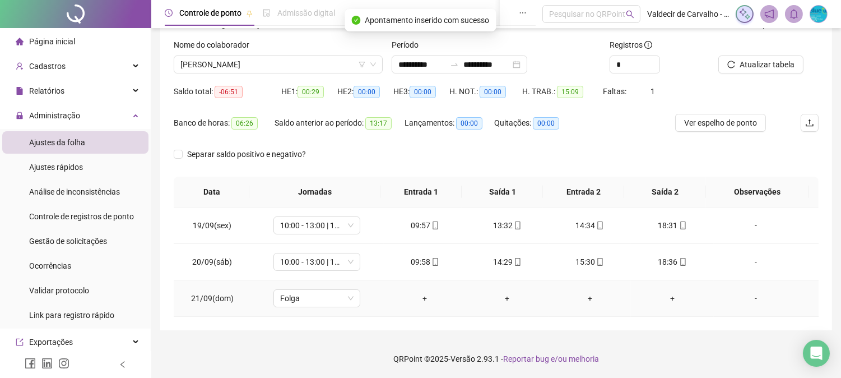
click at [732, 304] on div "-" at bounding box center [756, 298] width 66 height 12
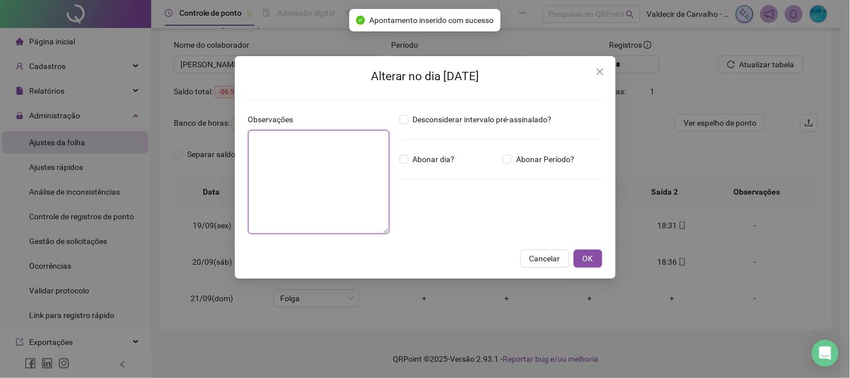
click at [259, 131] on textarea at bounding box center [319, 182] width 142 height 104
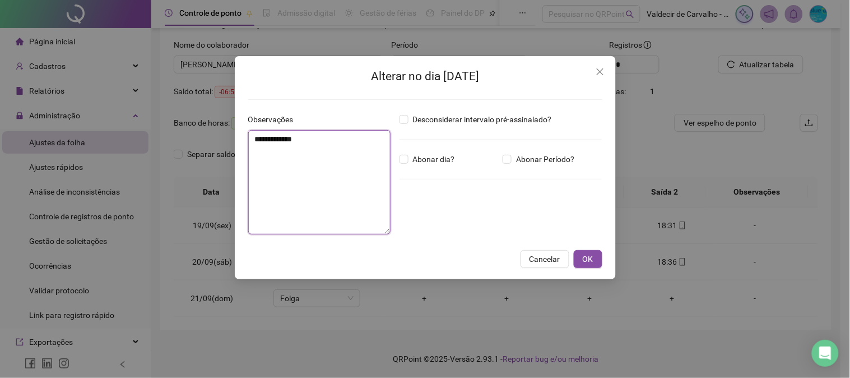
click at [290, 139] on textarea "**********" at bounding box center [319, 182] width 142 height 104
type textarea "**********"
click at [590, 257] on span "OK" at bounding box center [588, 259] width 11 height 12
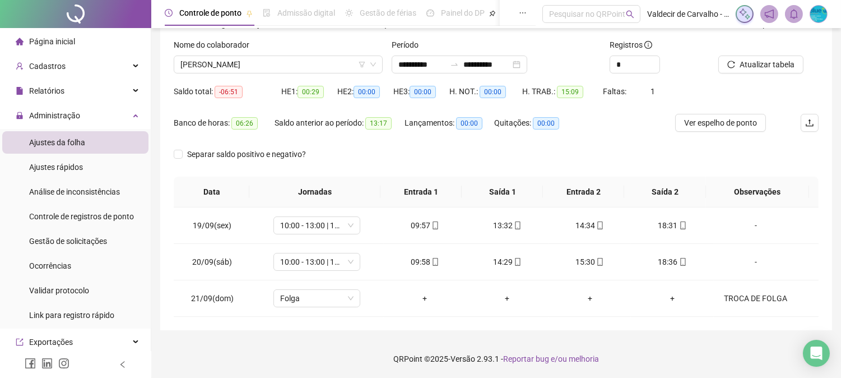
click at [730, 62] on icon "reload" at bounding box center [731, 65] width 8 height 8
click at [227, 53] on div "Nome do colaborador IVANILSON OLIVEIRA DE SOUZA" at bounding box center [278, 56] width 209 height 35
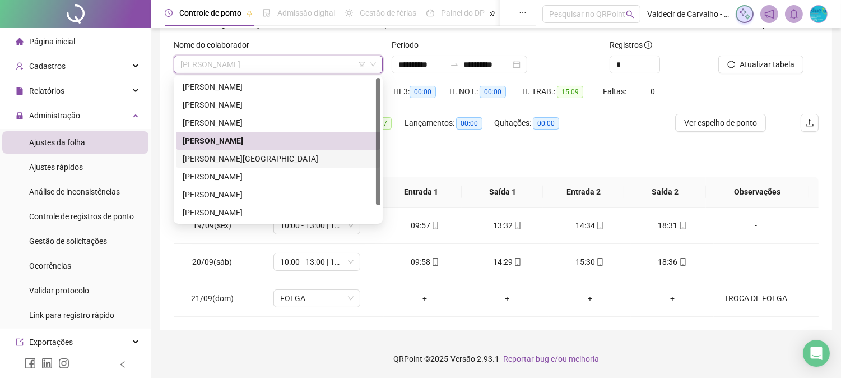
drag, startPoint x: 238, startPoint y: 152, endPoint x: 531, endPoint y: 164, distance: 293.3
click at [238, 152] on div "[PERSON_NAME][GEOGRAPHIC_DATA]" at bounding box center [278, 158] width 191 height 12
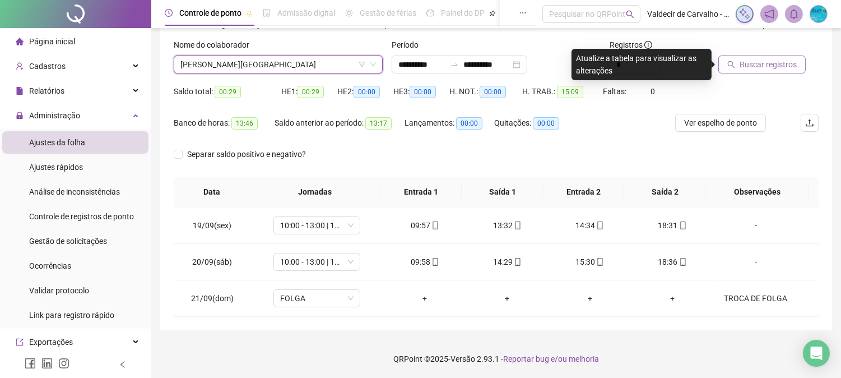
click at [770, 61] on span "Buscar registros" at bounding box center [768, 64] width 57 height 12
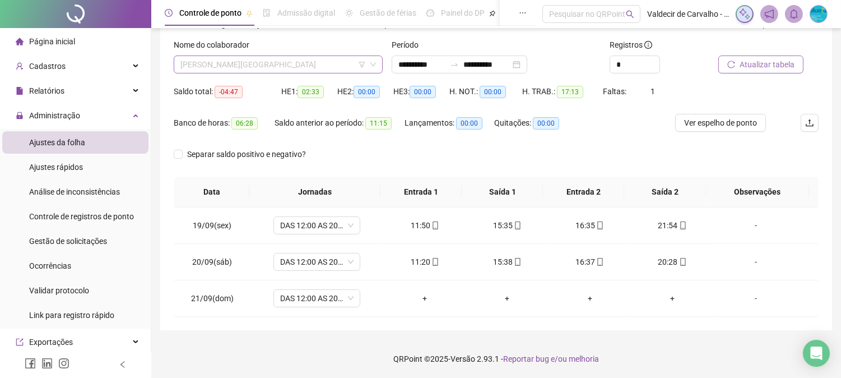
click at [331, 72] on span "[PERSON_NAME][GEOGRAPHIC_DATA]" at bounding box center [278, 64] width 196 height 17
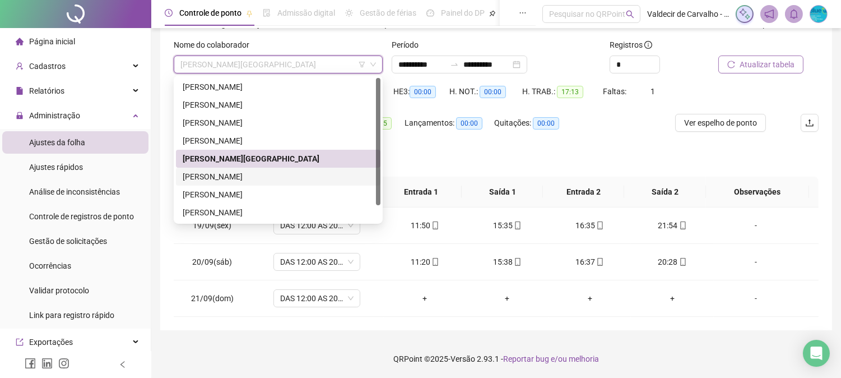
click at [296, 171] on div "[PERSON_NAME]" at bounding box center [278, 176] width 191 height 12
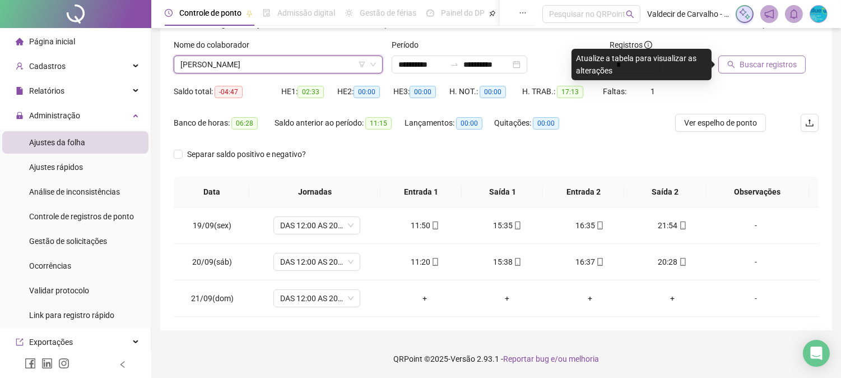
click at [340, 63] on span "[PERSON_NAME]" at bounding box center [278, 64] width 196 height 17
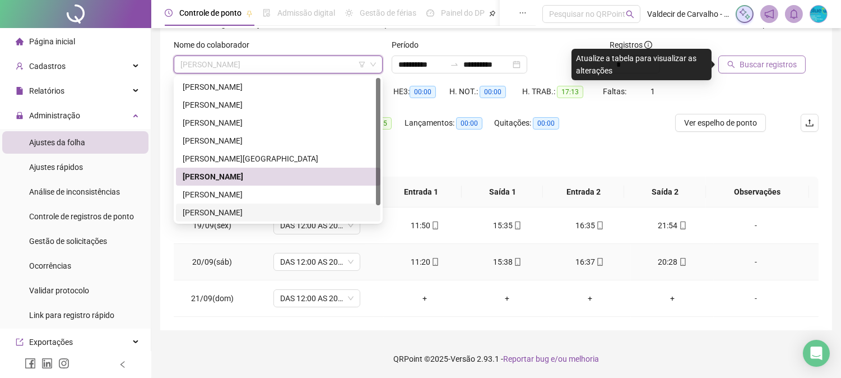
click at [391, 270] on td "11:20" at bounding box center [425, 262] width 82 height 36
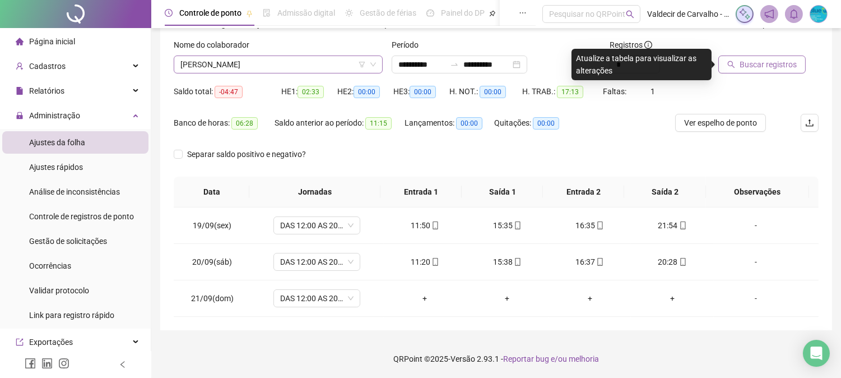
click at [328, 69] on span "[PERSON_NAME]" at bounding box center [278, 64] width 196 height 17
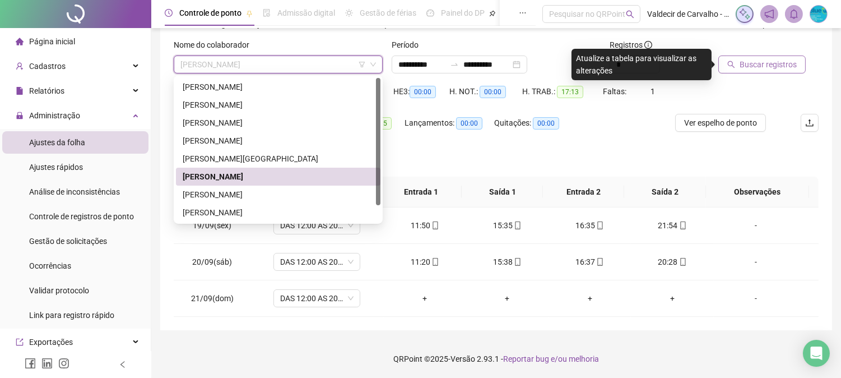
click at [304, 173] on div "[PERSON_NAME]" at bounding box center [278, 176] width 191 height 12
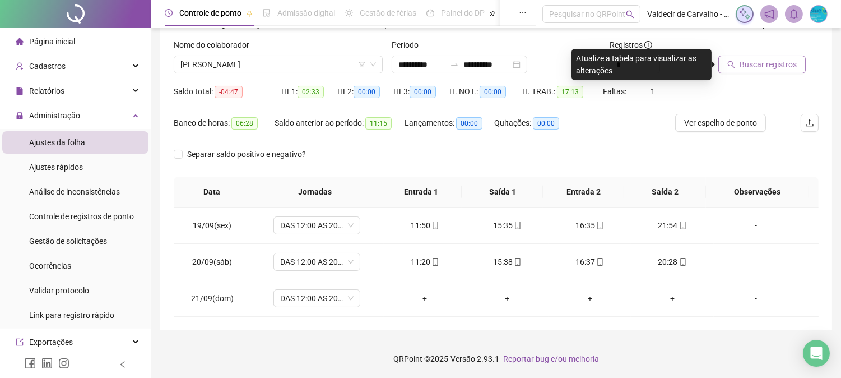
click at [753, 63] on span "Buscar registros" at bounding box center [768, 64] width 57 height 12
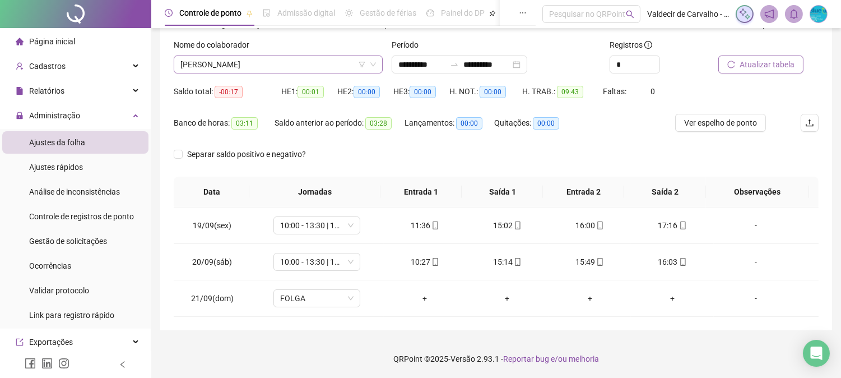
click at [282, 60] on span "[PERSON_NAME]" at bounding box center [278, 64] width 196 height 17
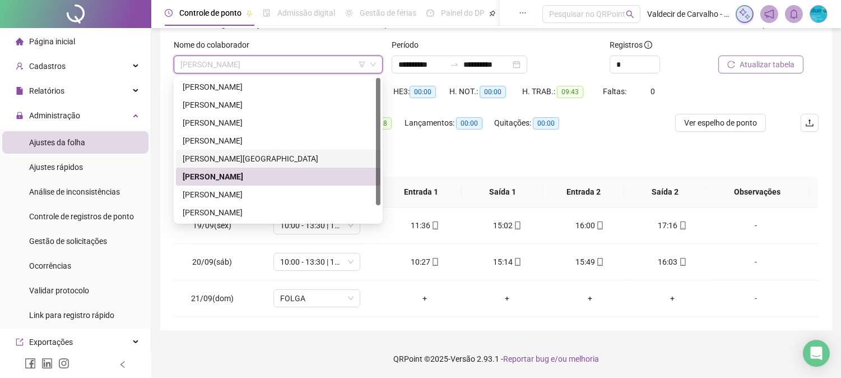
click at [266, 152] on div "[PERSON_NAME][GEOGRAPHIC_DATA]" at bounding box center [278, 158] width 191 height 12
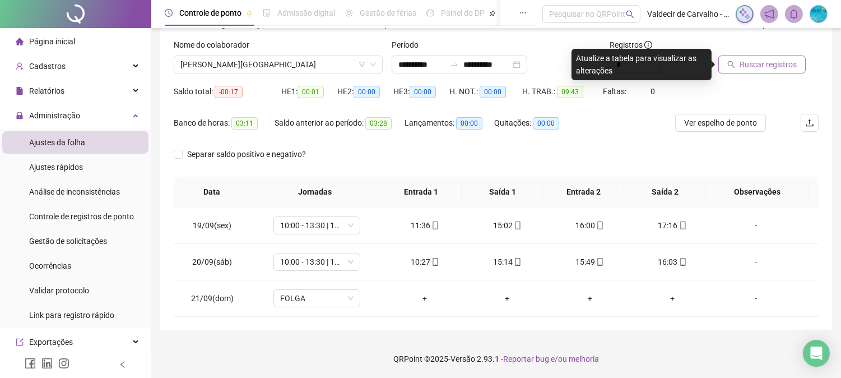
click at [779, 66] on span "Buscar registros" at bounding box center [768, 64] width 57 height 12
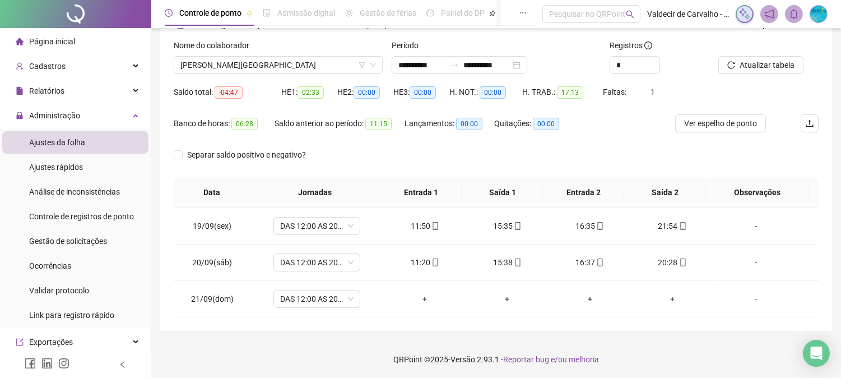
scroll to position [64, 0]
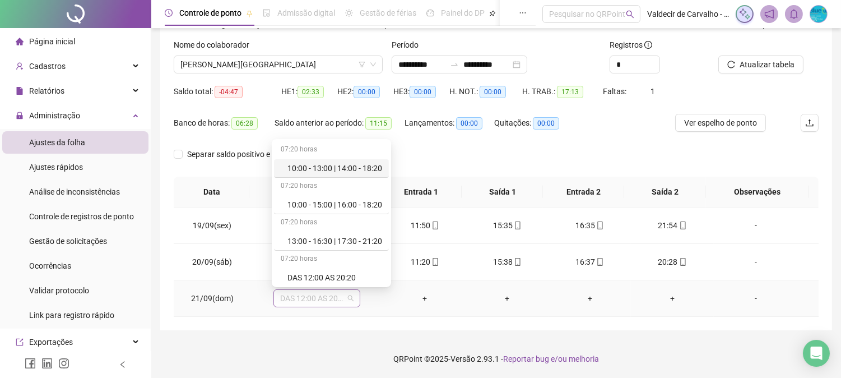
click at [296, 293] on span "DAS 12:00 AS 20:20" at bounding box center [316, 298] width 73 height 17
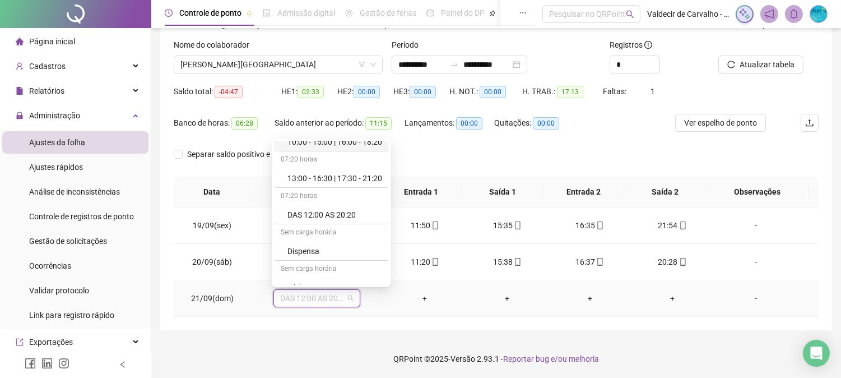
scroll to position [185, 0]
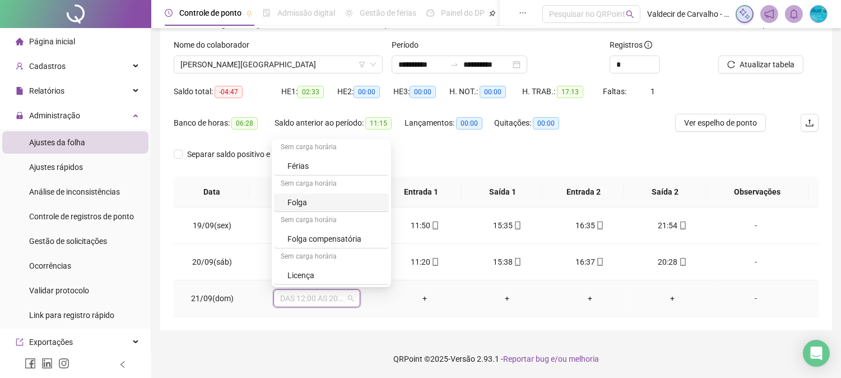
click at [337, 204] on div "Folga" at bounding box center [335, 202] width 95 height 12
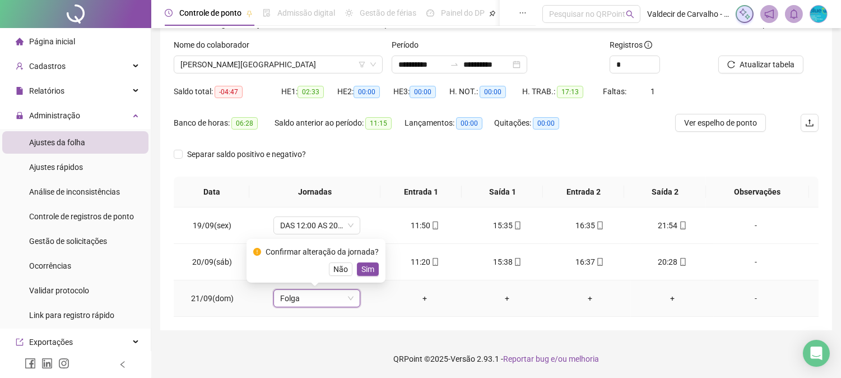
click at [364, 261] on div "Confirmar alteração da jornada? Não Sim" at bounding box center [316, 260] width 126 height 30
click at [364, 270] on span "Sim" at bounding box center [367, 269] width 13 height 12
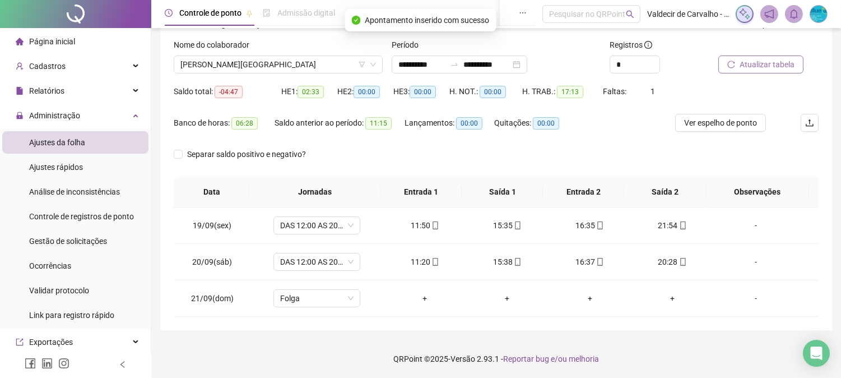
click at [749, 62] on span "Atualizar tabela" at bounding box center [767, 64] width 55 height 12
click at [463, 58] on div "**********" at bounding box center [460, 64] width 136 height 18
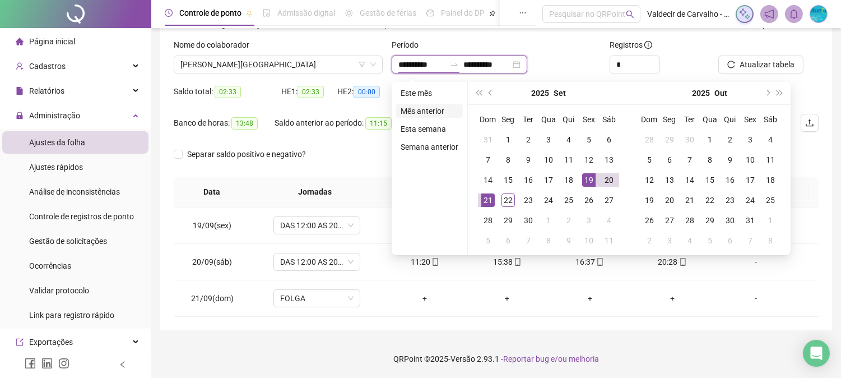
type input "**********"
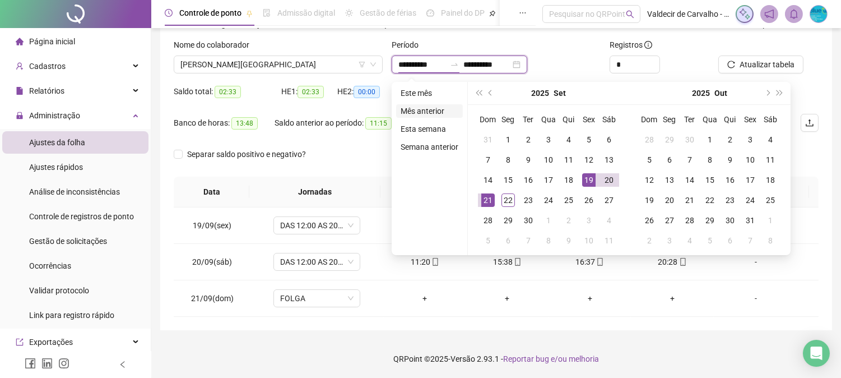
type input "**********"
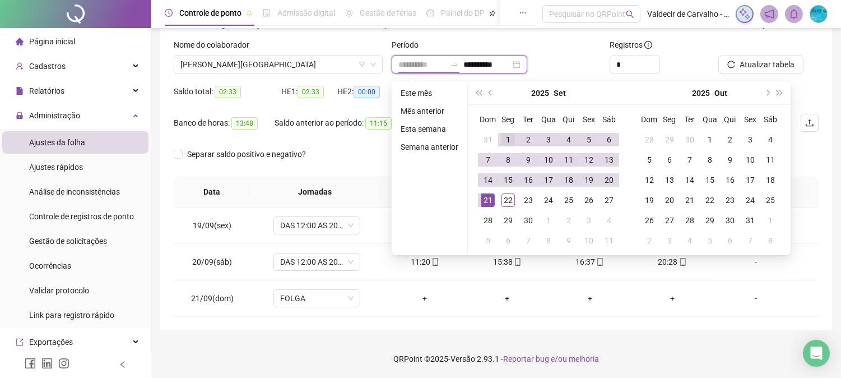
type input "**********"
click at [504, 138] on div "1" at bounding box center [508, 139] width 13 height 13
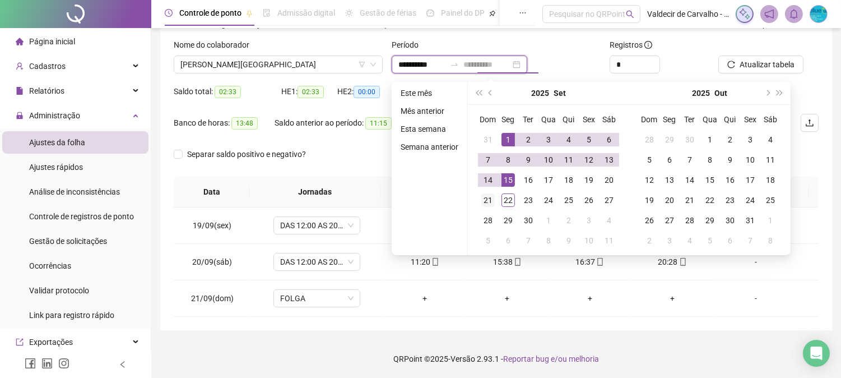
type input "**********"
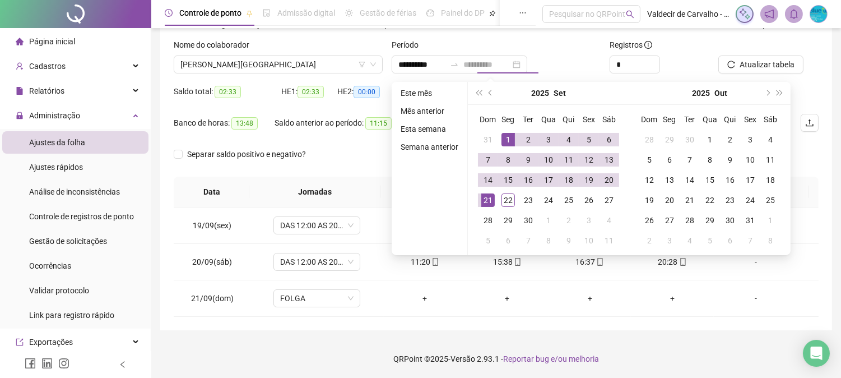
click at [483, 205] on div "21" at bounding box center [487, 199] width 13 height 13
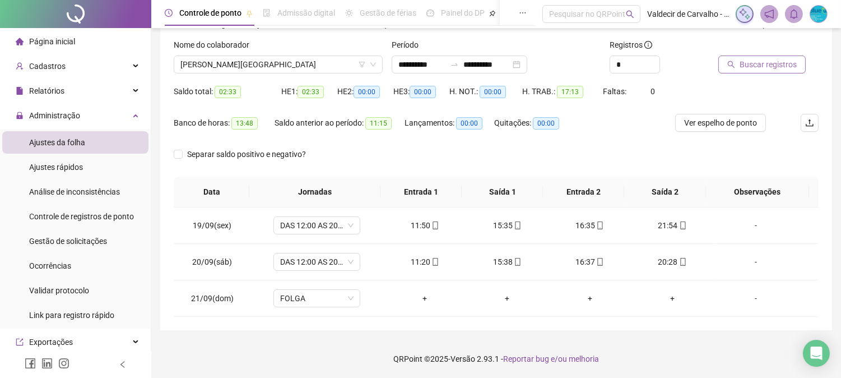
click at [757, 65] on span "Buscar registros" at bounding box center [768, 64] width 57 height 12
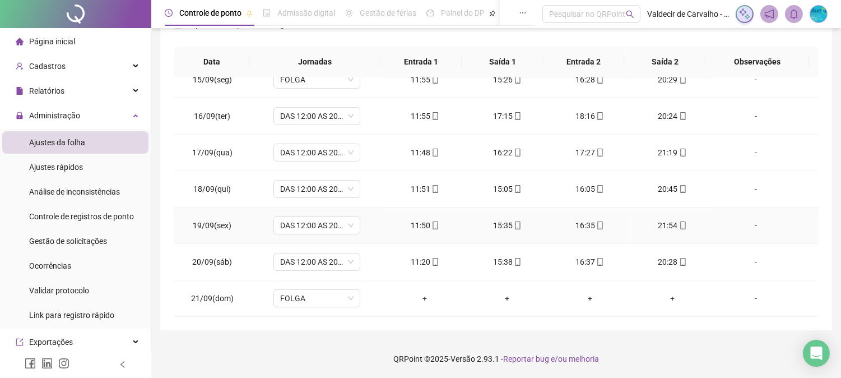
scroll to position [464, 0]
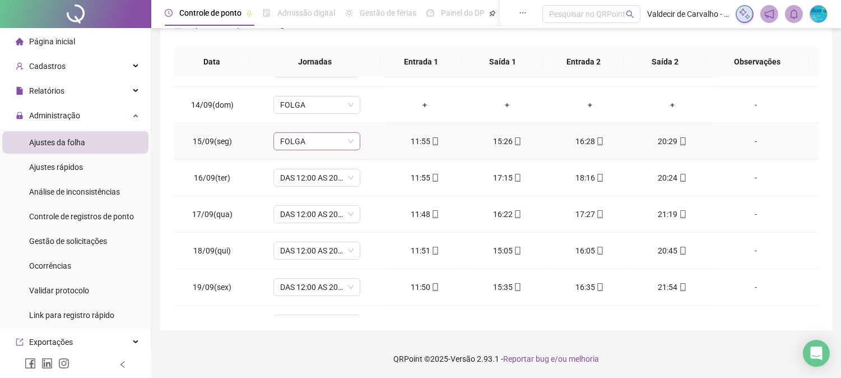
click at [323, 141] on span "FOLGA" at bounding box center [316, 141] width 73 height 17
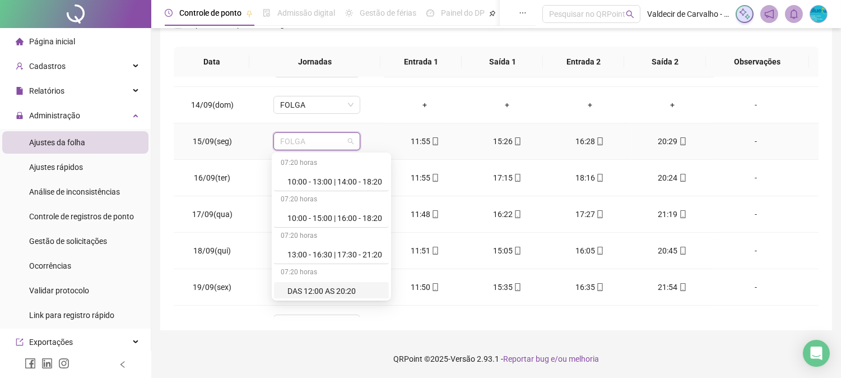
click at [317, 285] on div "DAS 12:00 AS 20:20" at bounding box center [335, 291] width 95 height 12
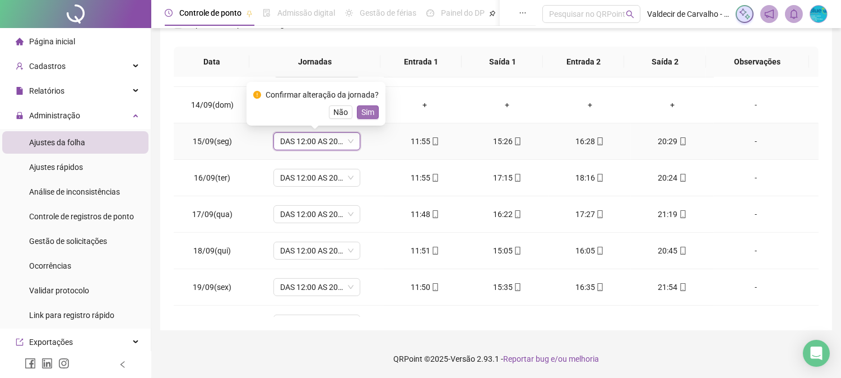
click at [364, 109] on span "Sim" at bounding box center [367, 112] width 13 height 12
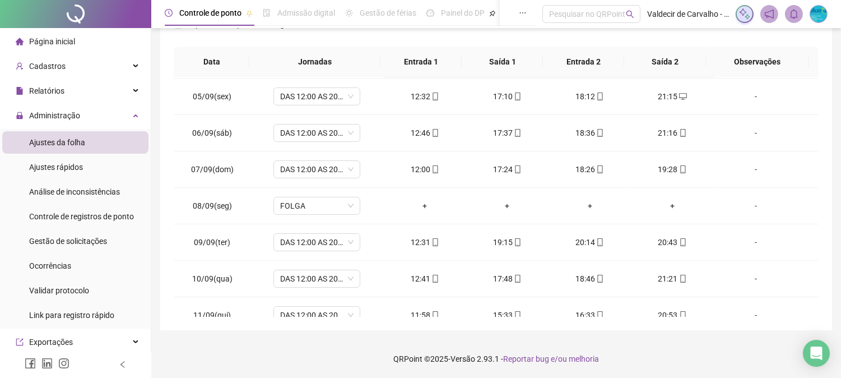
scroll to position [0, 0]
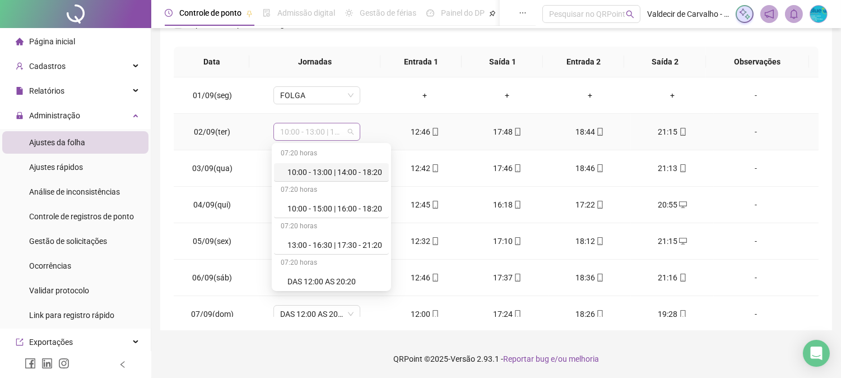
click at [335, 129] on span "10:00 - 13:00 | 14:00 - 18:20" at bounding box center [316, 131] width 73 height 17
click at [319, 282] on div "DAS 12:00 AS 20:20" at bounding box center [335, 281] width 95 height 12
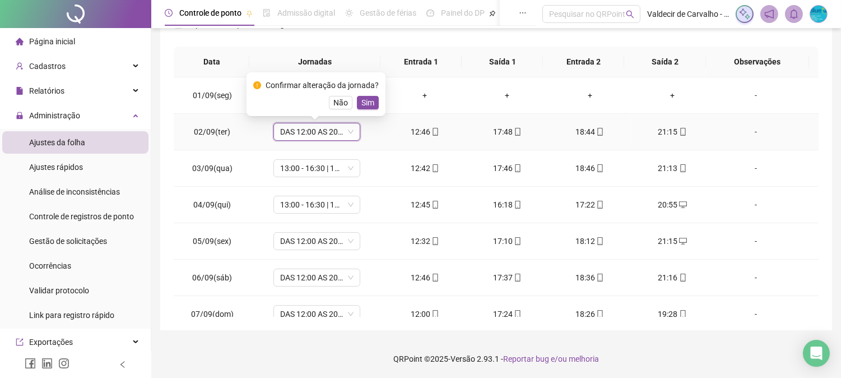
click at [363, 104] on span "Sim" at bounding box center [367, 102] width 13 height 12
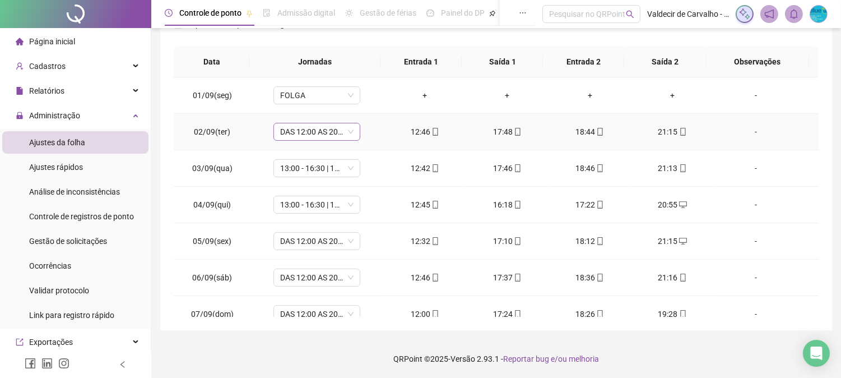
click at [326, 131] on span "DAS 12:00 AS 20:20" at bounding box center [316, 131] width 73 height 17
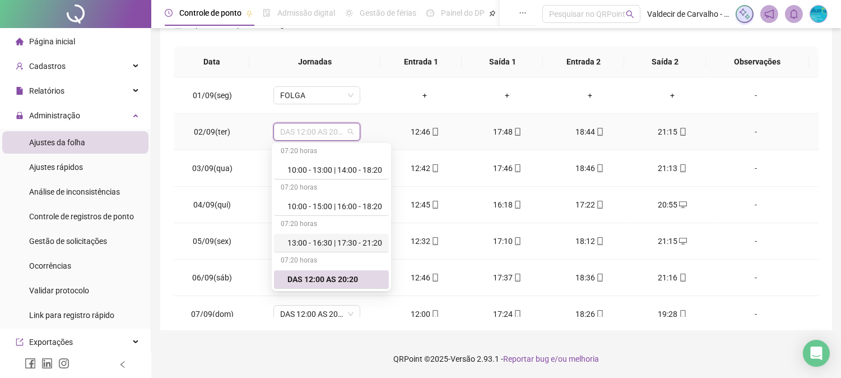
click at [332, 244] on div "13:00 - 16:30 | 17:30 - 21:20" at bounding box center [335, 243] width 95 height 12
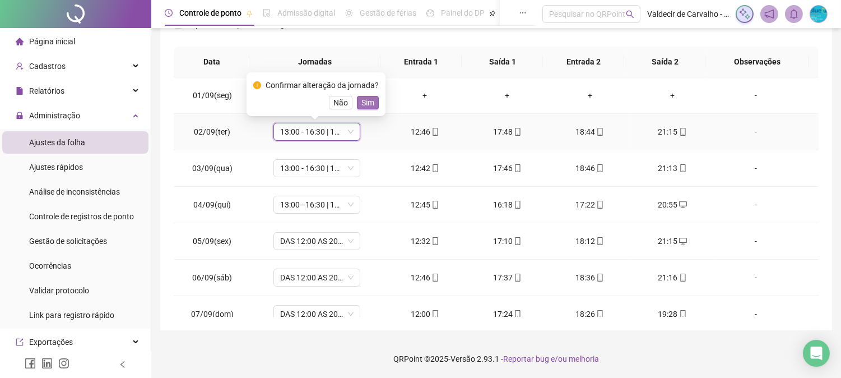
click at [361, 98] on span "Sim" at bounding box center [367, 102] width 13 height 12
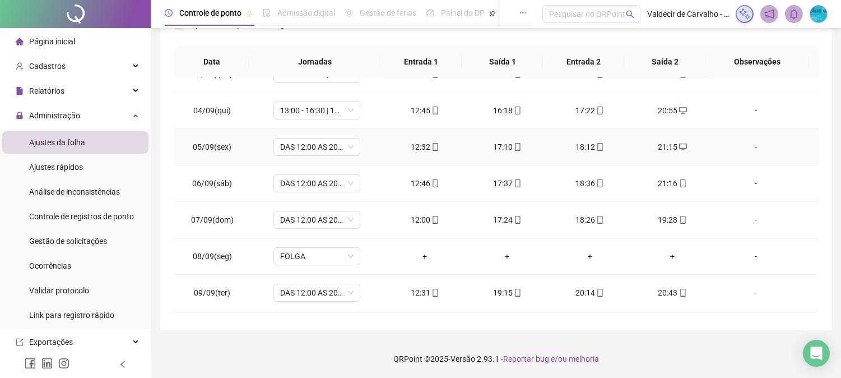
scroll to position [124, 0]
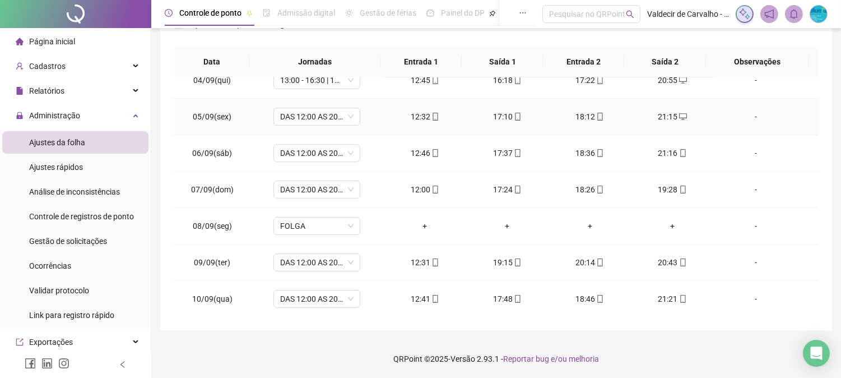
click at [433, 117] on icon "mobile" at bounding box center [436, 117] width 8 height 8
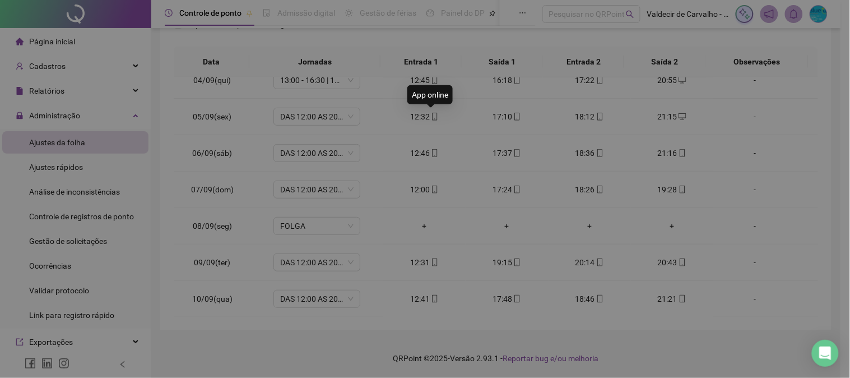
type input "**********"
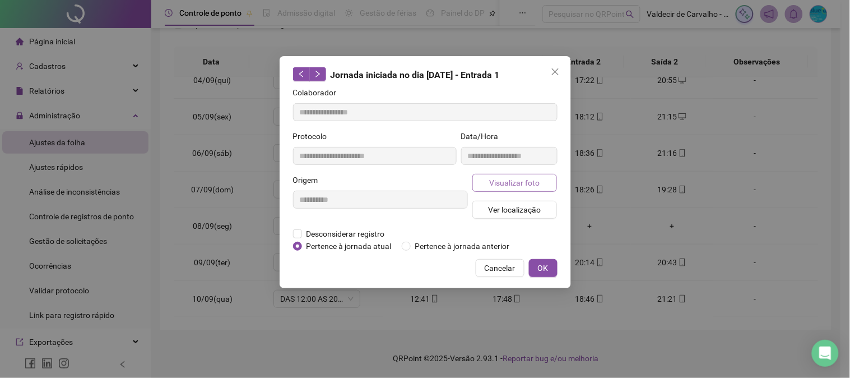
click at [489, 187] on button "Visualizar foto" at bounding box center [514, 183] width 85 height 18
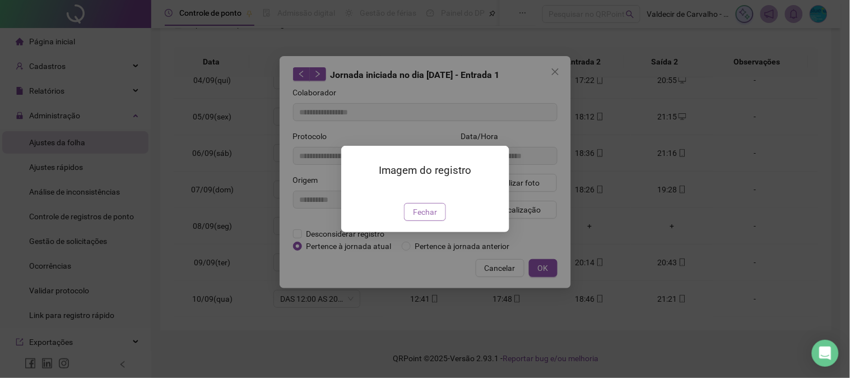
click at [412, 221] on button "Fechar" at bounding box center [425, 212] width 42 height 18
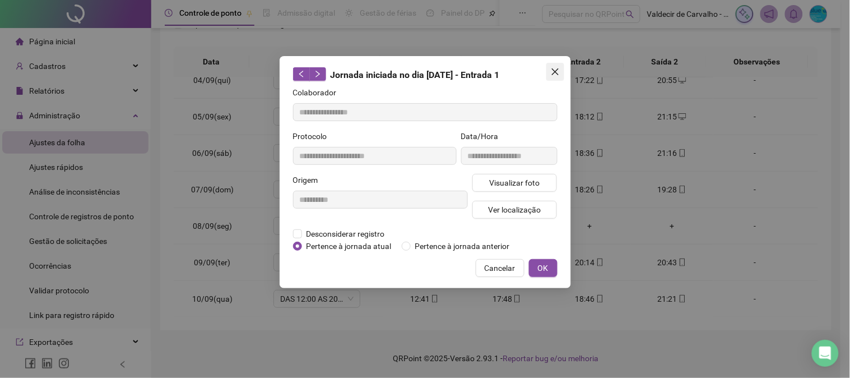
click at [553, 79] on button "Close" at bounding box center [555, 72] width 18 height 18
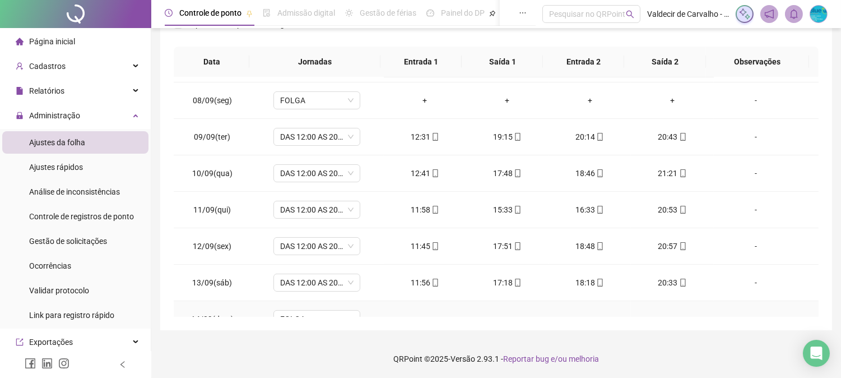
scroll to position [249, 0]
click at [432, 171] on icon "mobile" at bounding box center [436, 174] width 8 height 8
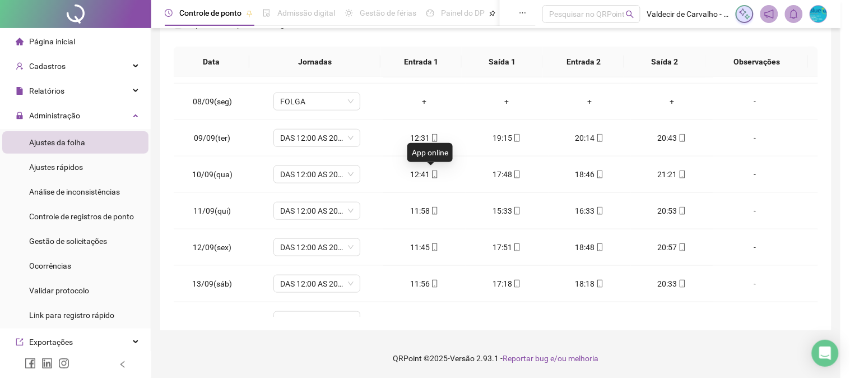
type input "**********"
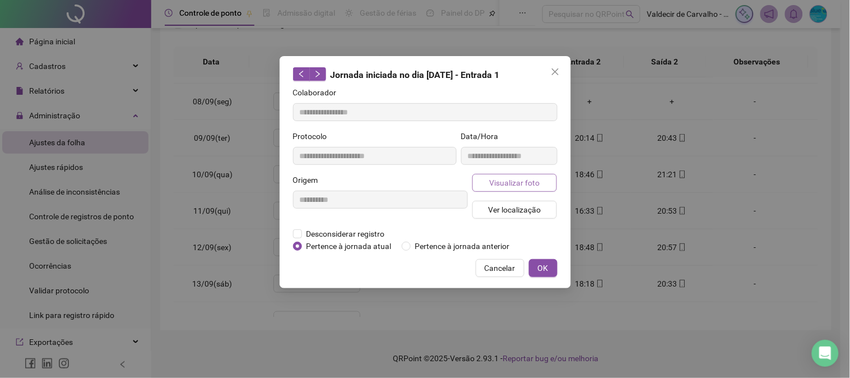
click at [498, 184] on span "Visualizar foto" at bounding box center [514, 183] width 50 height 12
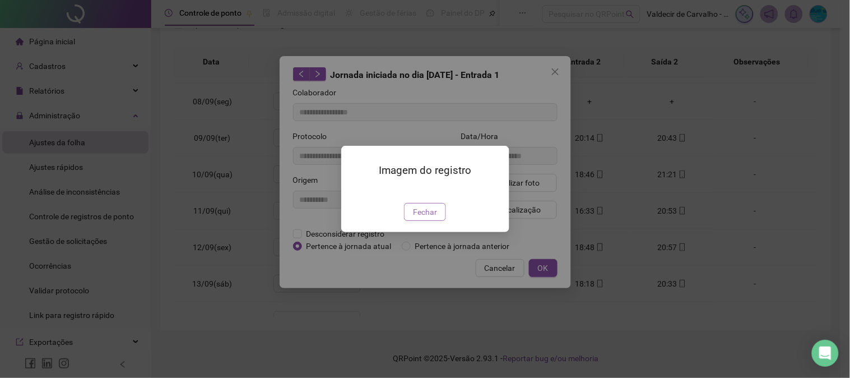
click at [427, 218] on span "Fechar" at bounding box center [425, 212] width 24 height 12
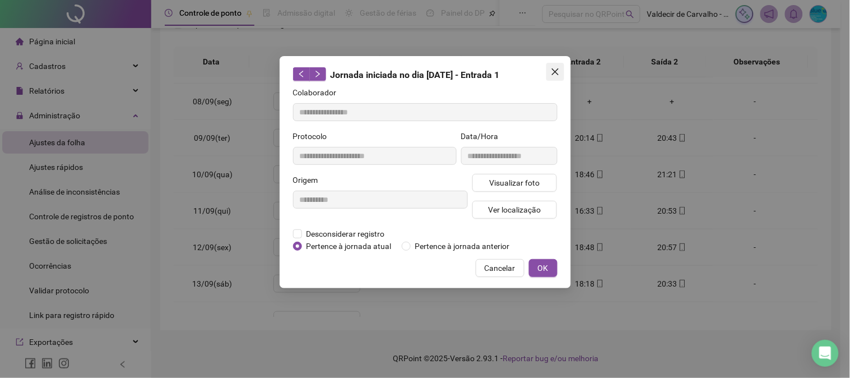
click at [557, 78] on button "Close" at bounding box center [555, 72] width 18 height 18
